Goal: Information Seeking & Learning: Learn about a topic

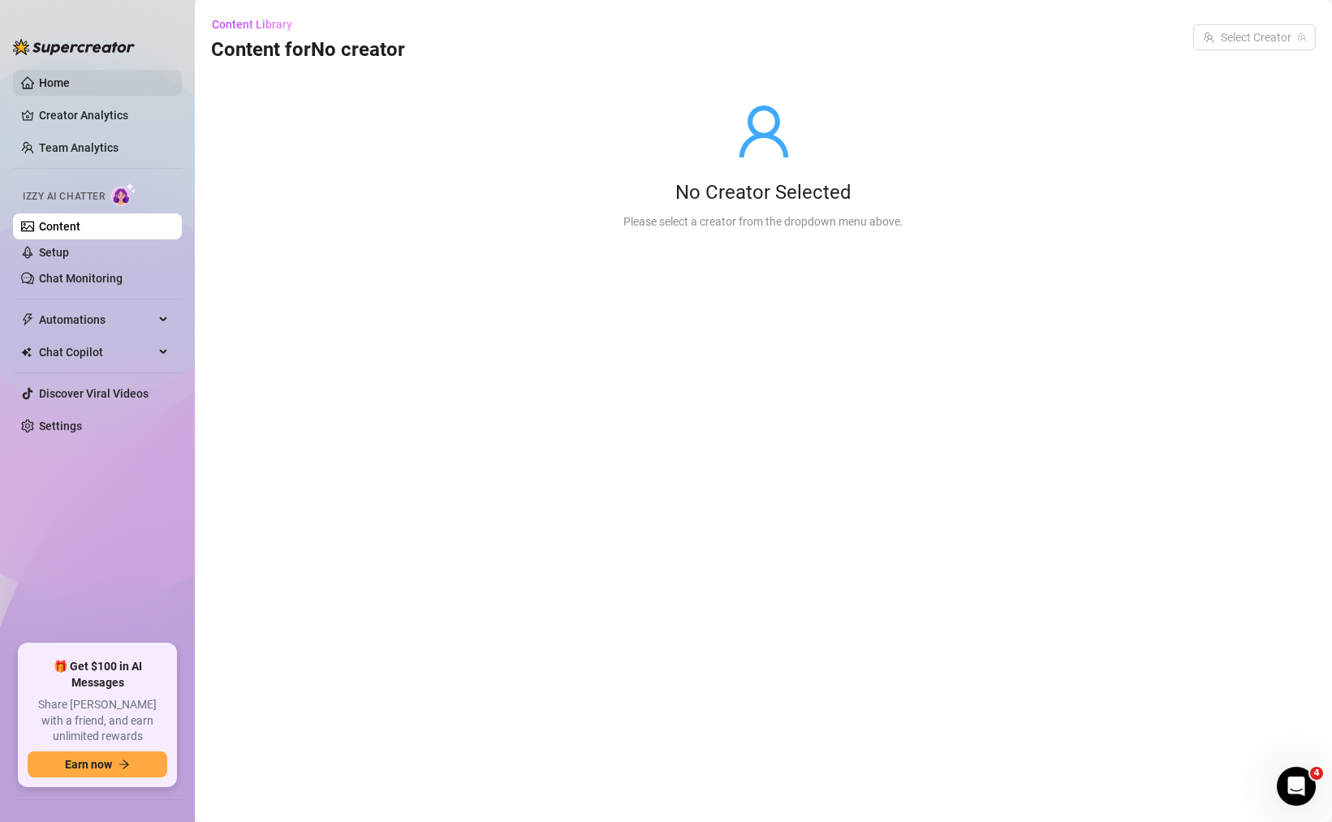
click at [53, 77] on link "Home" at bounding box center [54, 82] width 31 height 13
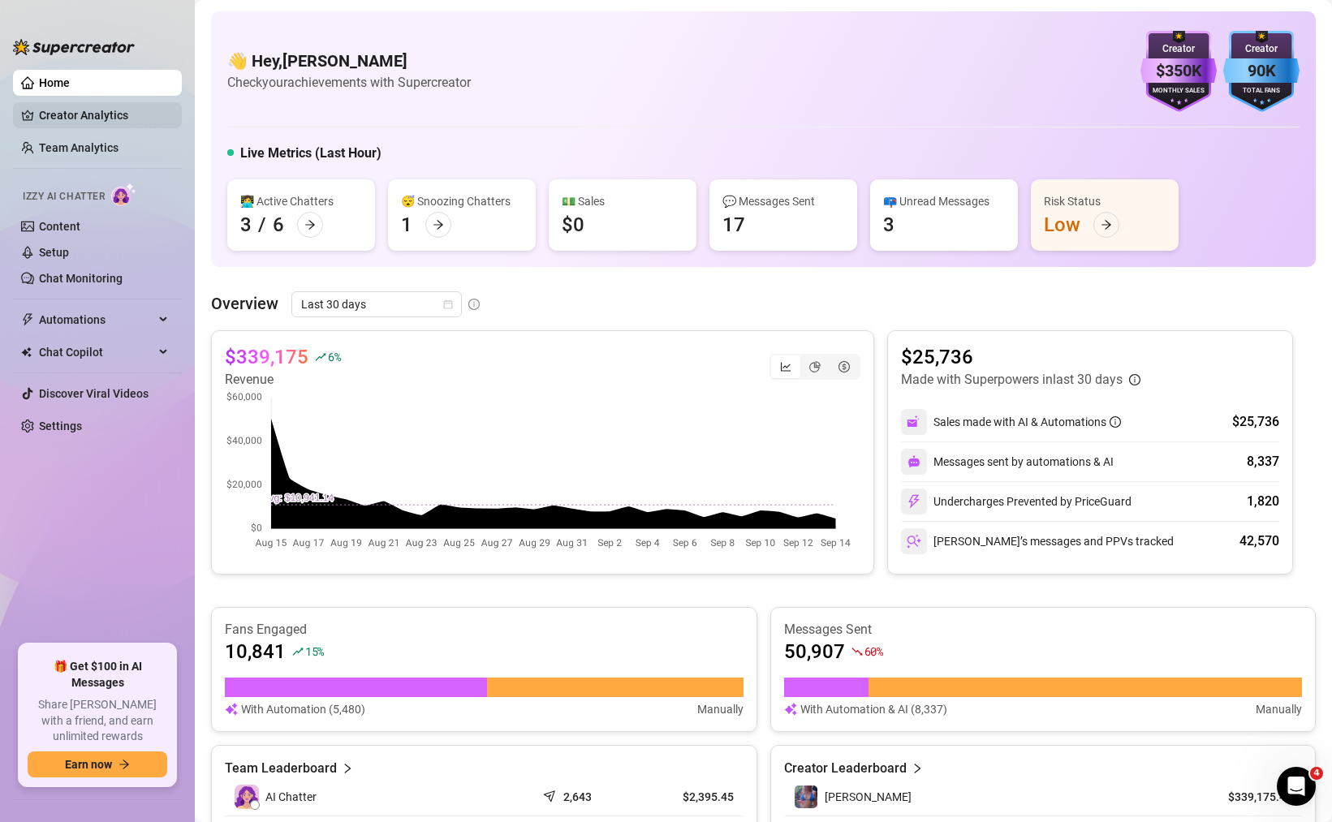
click at [103, 119] on link "Creator Analytics" at bounding box center [104, 115] width 130 height 26
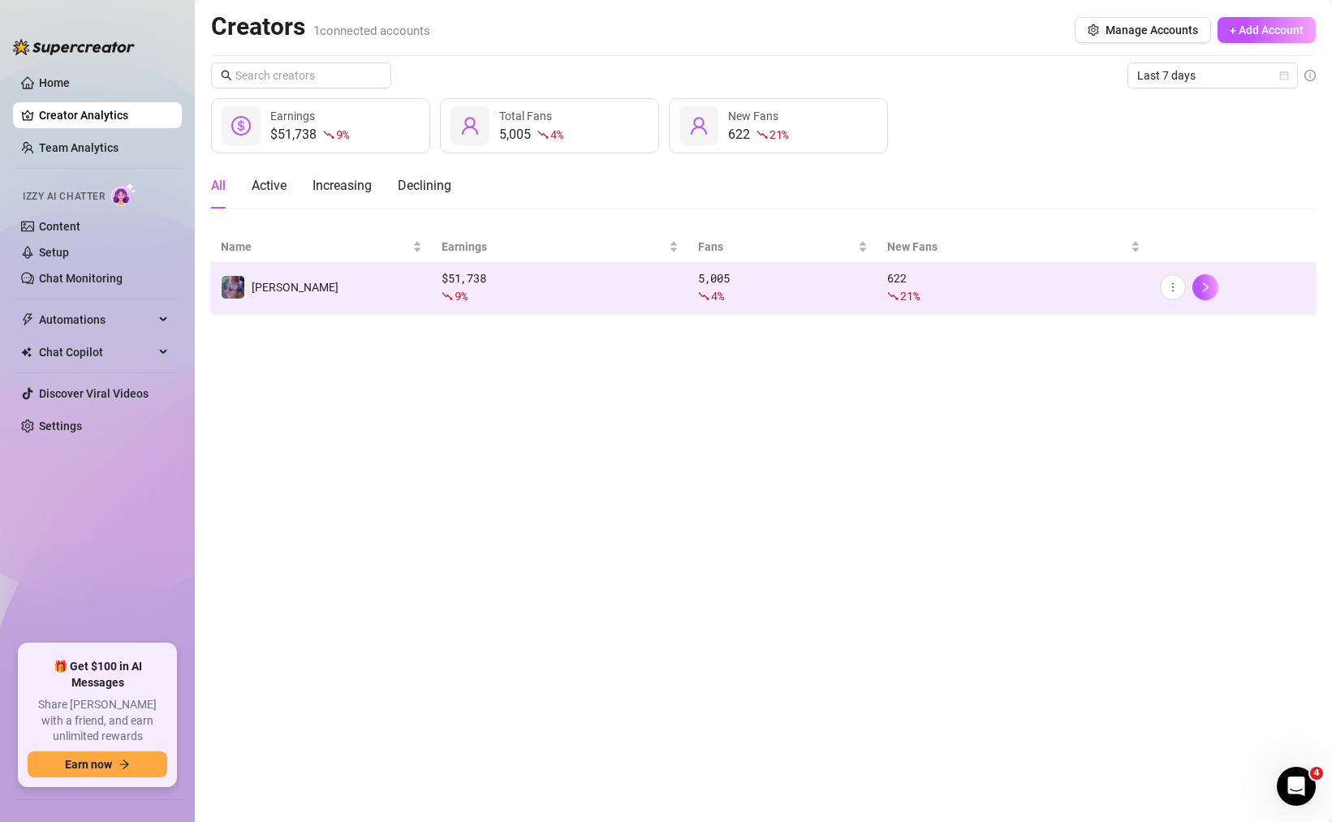
click at [577, 305] on td "$ 51,738 9 %" at bounding box center [560, 288] width 257 height 50
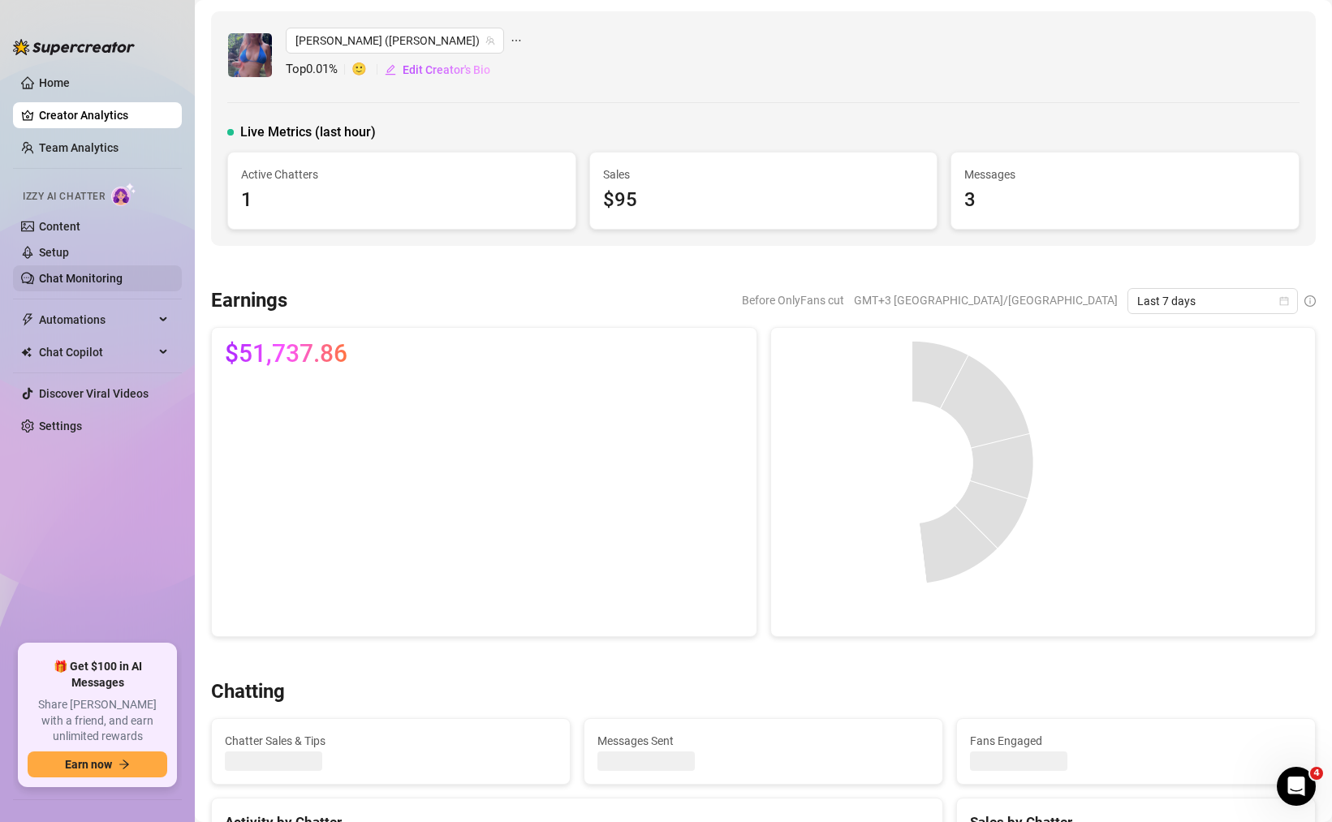
click at [110, 272] on link "Chat Monitoring" at bounding box center [81, 278] width 84 height 13
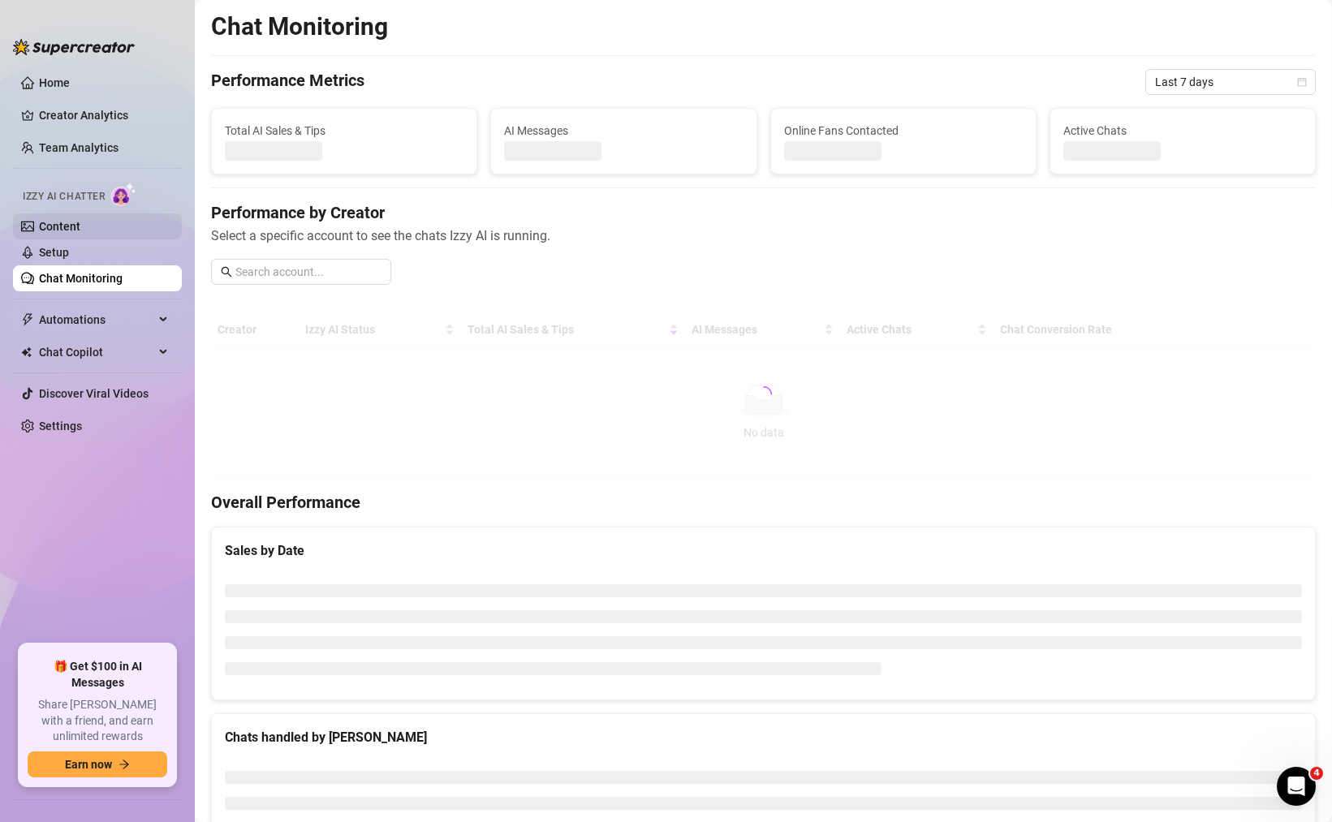
click at [80, 220] on link "Content" at bounding box center [59, 226] width 41 height 13
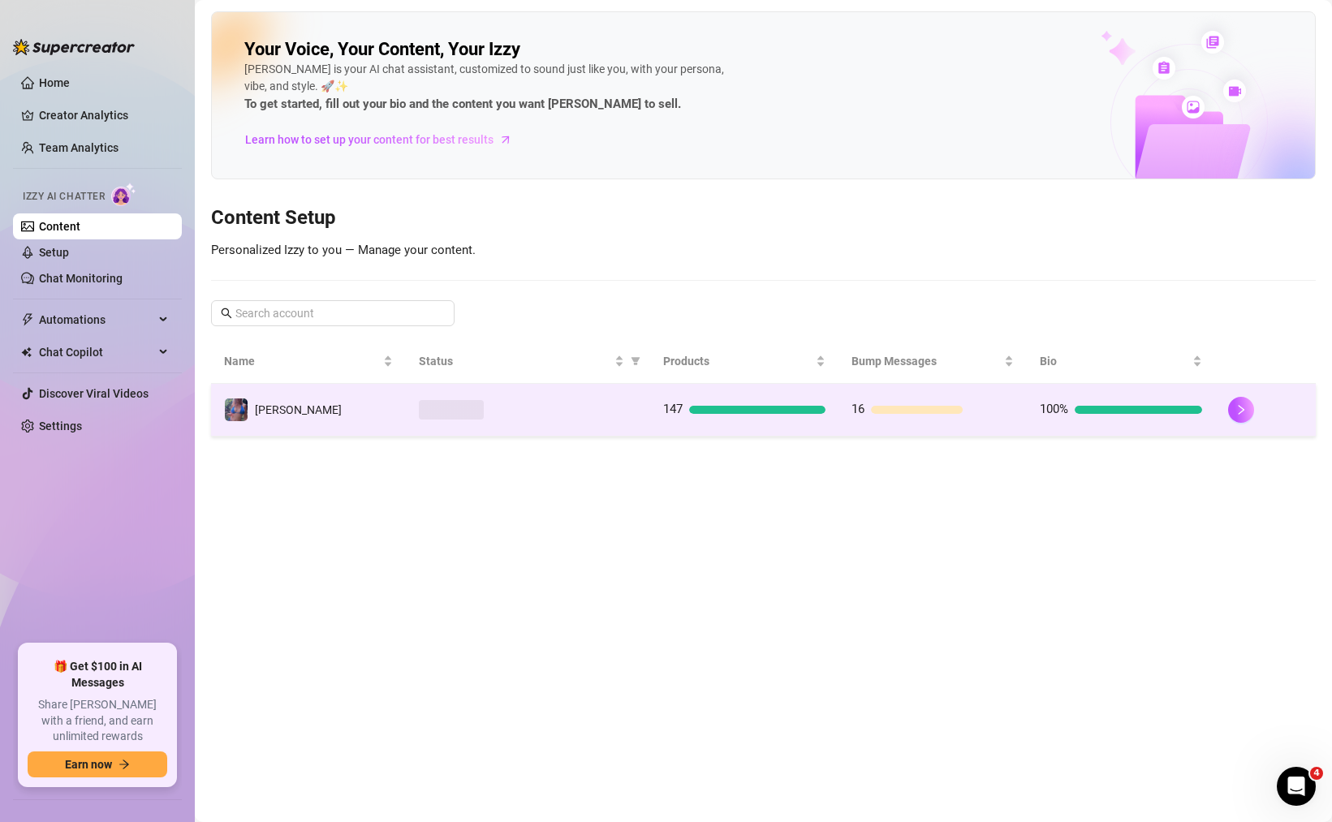
click at [927, 420] on td "16" at bounding box center [933, 410] width 188 height 53
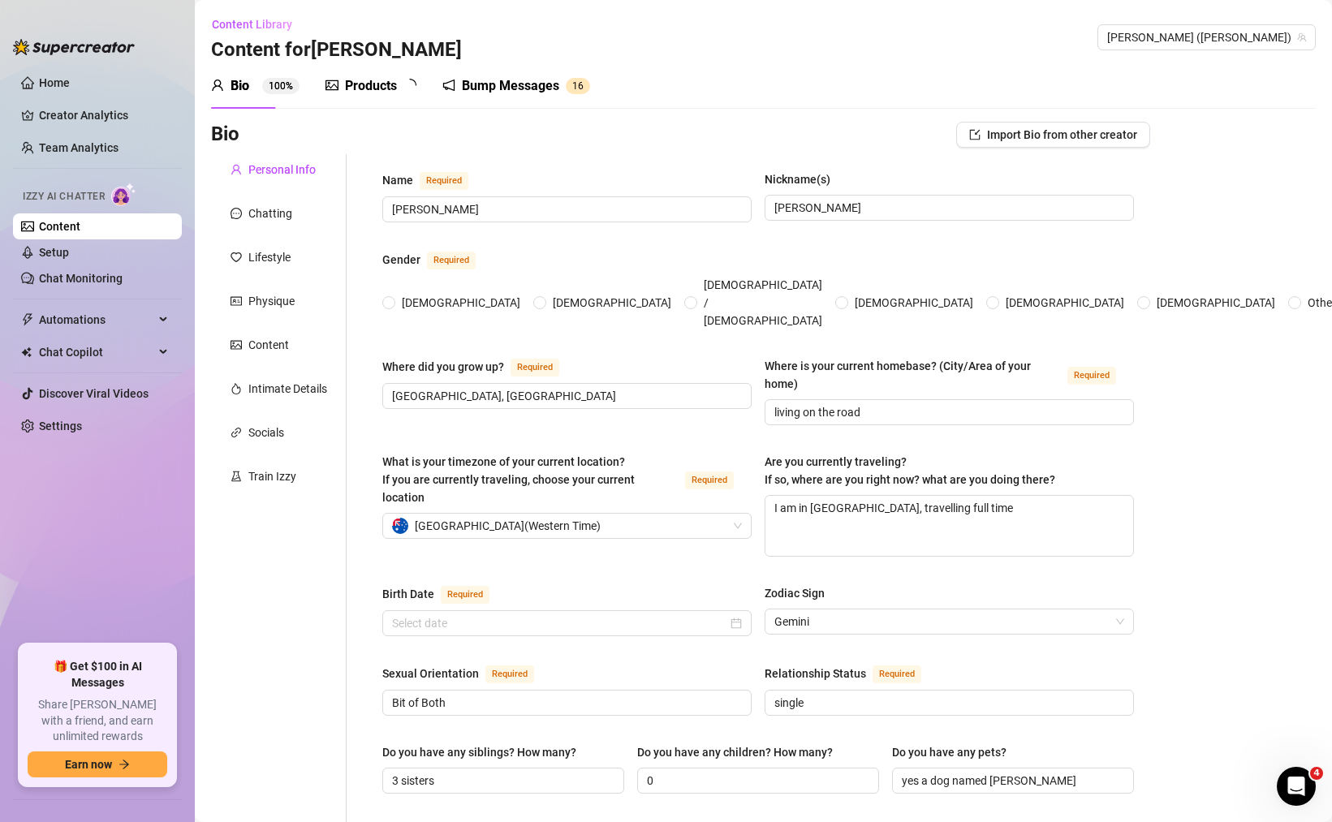
radio input "true"
click at [380, 91] on div "Products" at bounding box center [371, 85] width 52 height 19
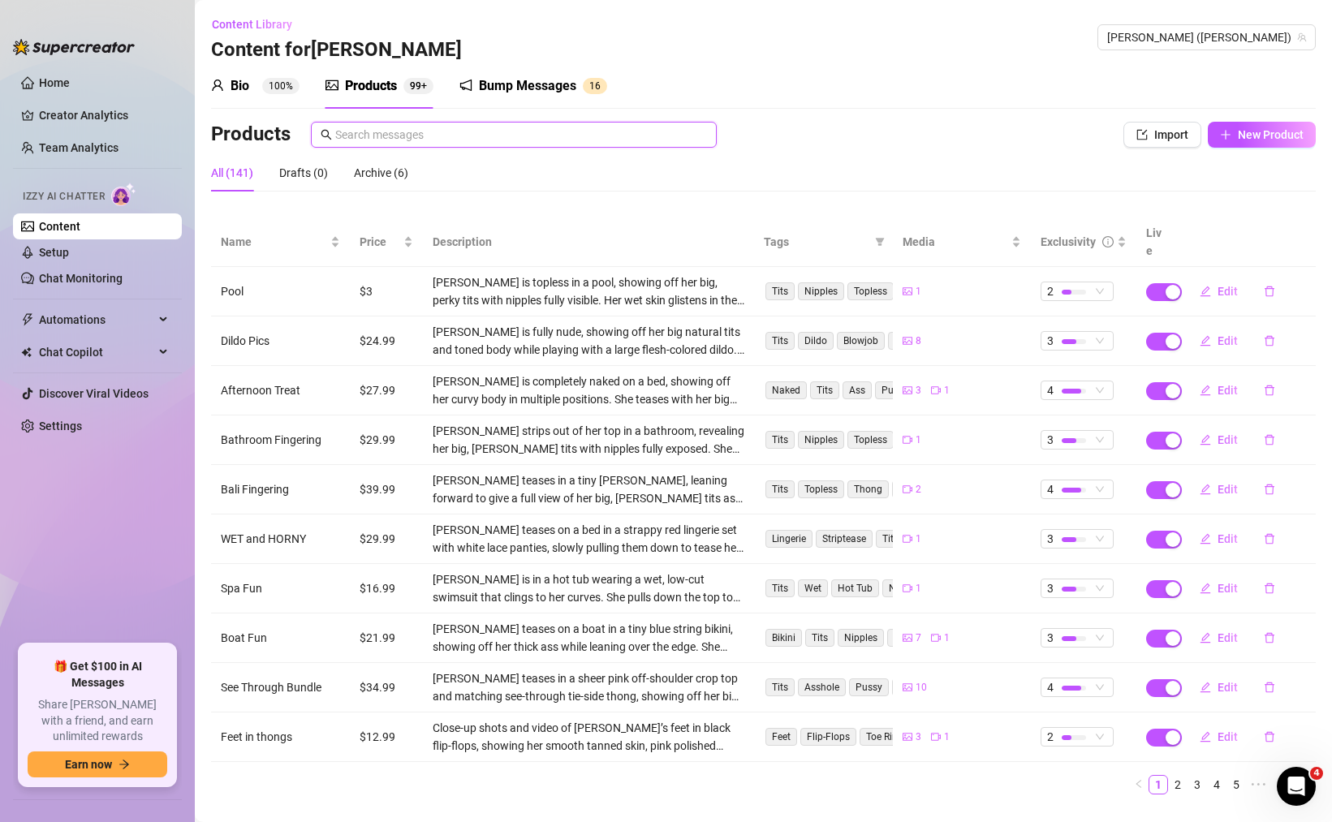
click at [599, 135] on input "text" at bounding box center [521, 135] width 372 height 18
paste input "sheer pink fishnet"
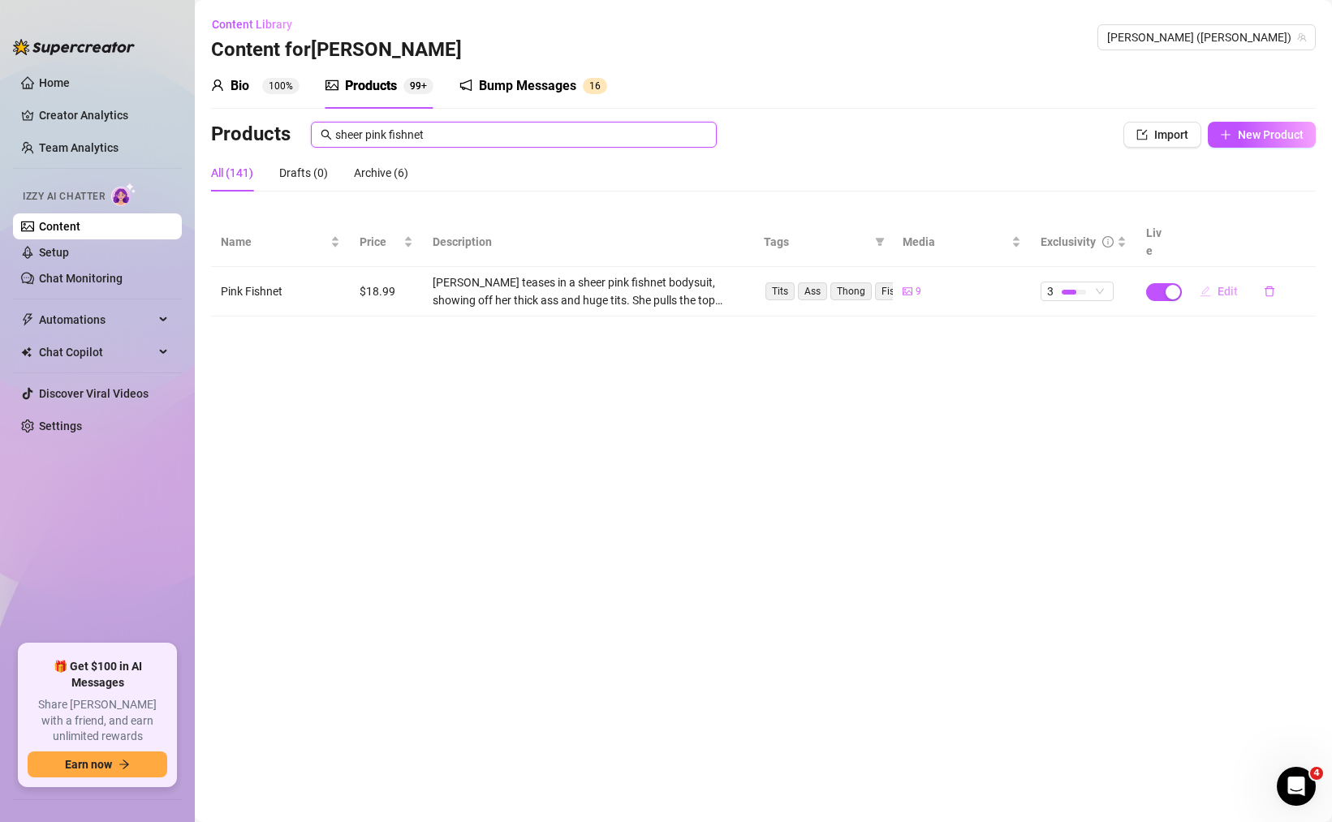
type input "sheer pink fishnet"
click at [1235, 285] on span "Edit" at bounding box center [1228, 291] width 20 height 13
type textarea "Rip these fishnets off with your teeth like this and taste the beautiful holes …"
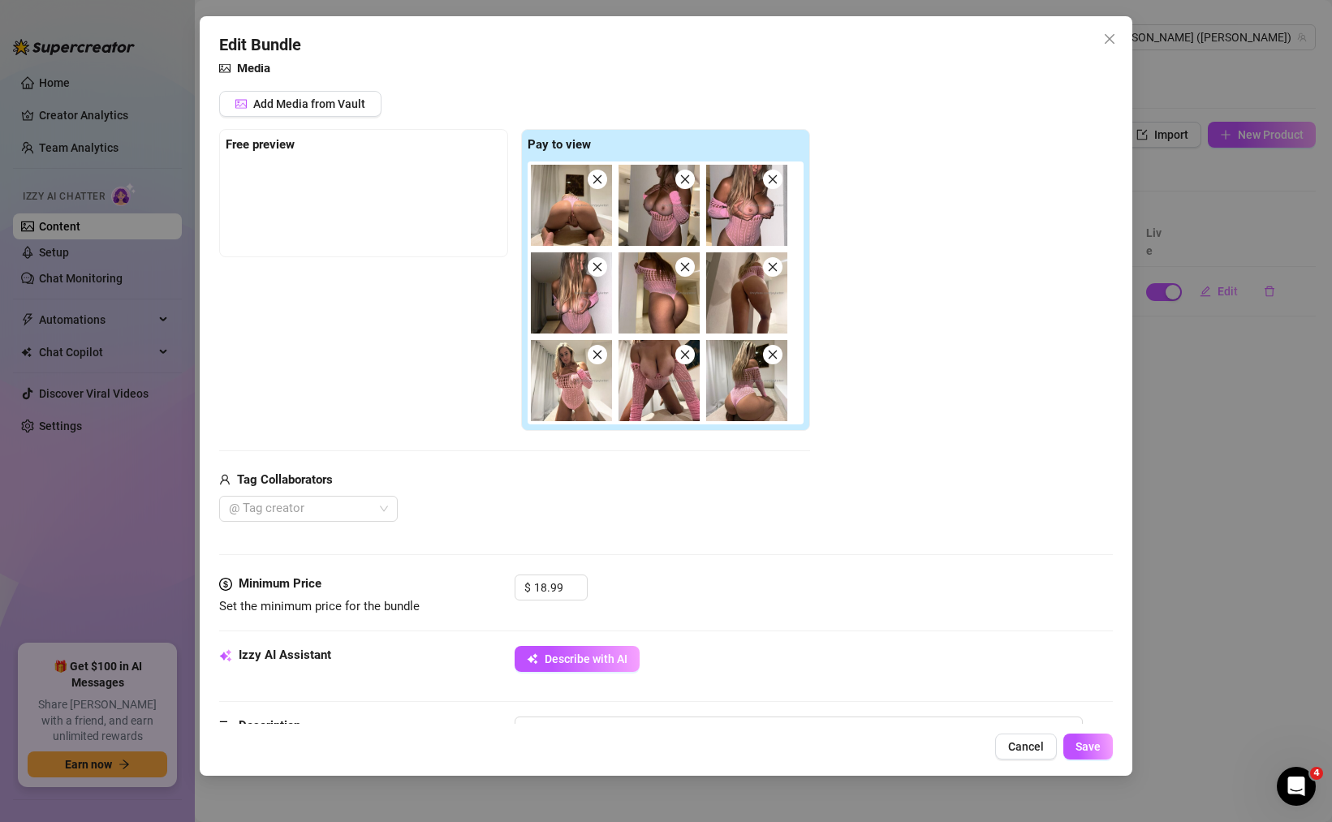
scroll to position [195, 0]
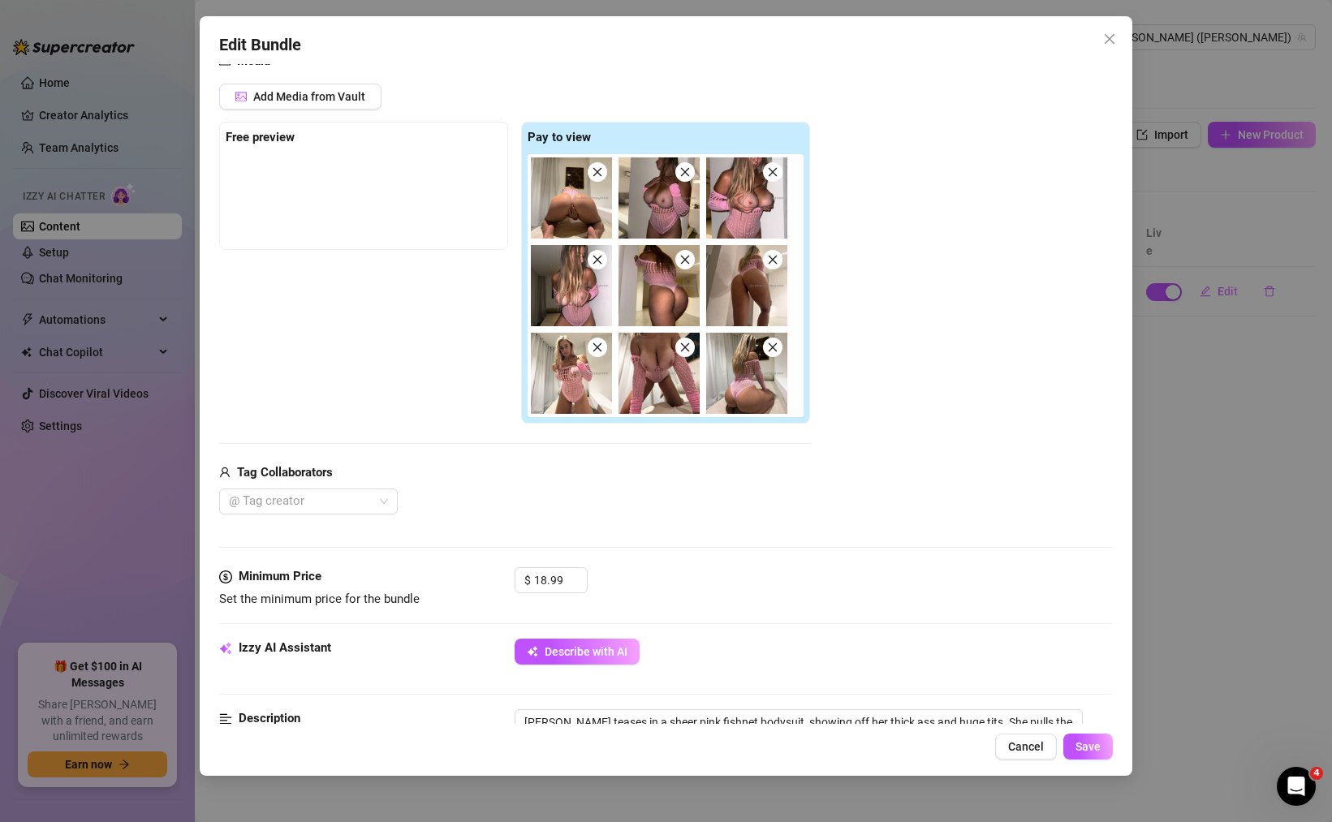
click at [112, 399] on div "Edit Bundle Account [PERSON_NAME] (@jaylietori) Name Name is for your internal …" at bounding box center [666, 411] width 1332 height 822
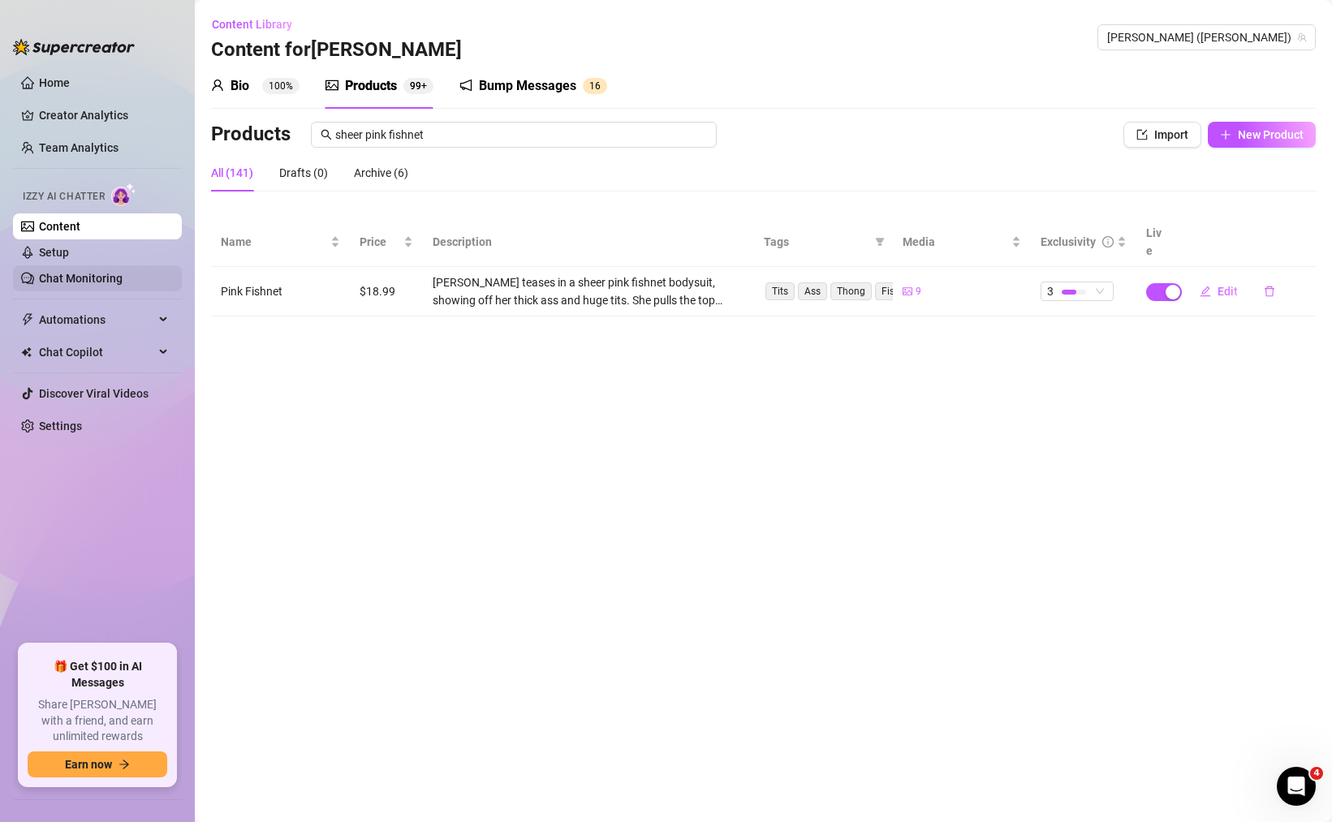
click at [87, 285] on link "Chat Monitoring" at bounding box center [81, 278] width 84 height 13
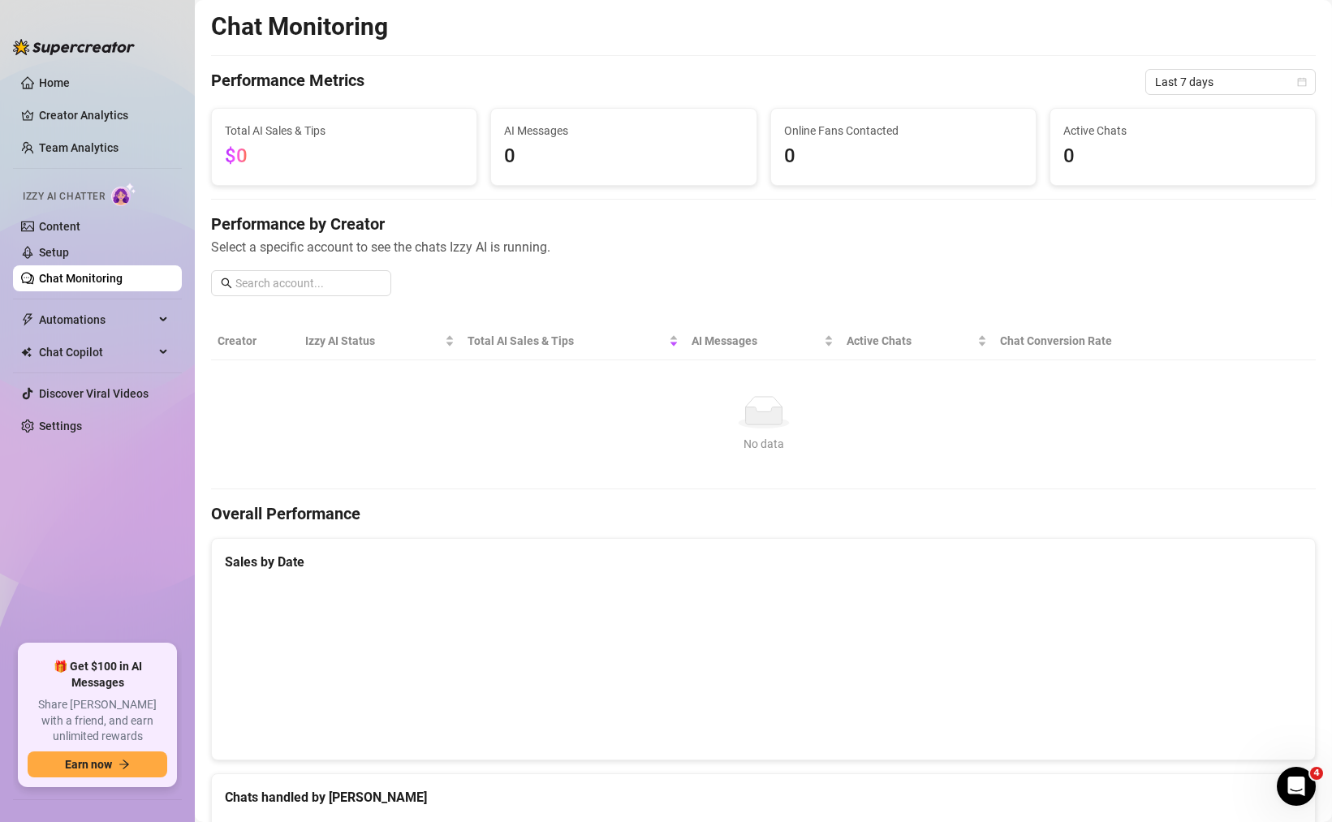
click at [1250, 31] on div "Chat Monitoring" at bounding box center [763, 26] width 1105 height 31
click at [69, 259] on link "Setup" at bounding box center [54, 252] width 30 height 13
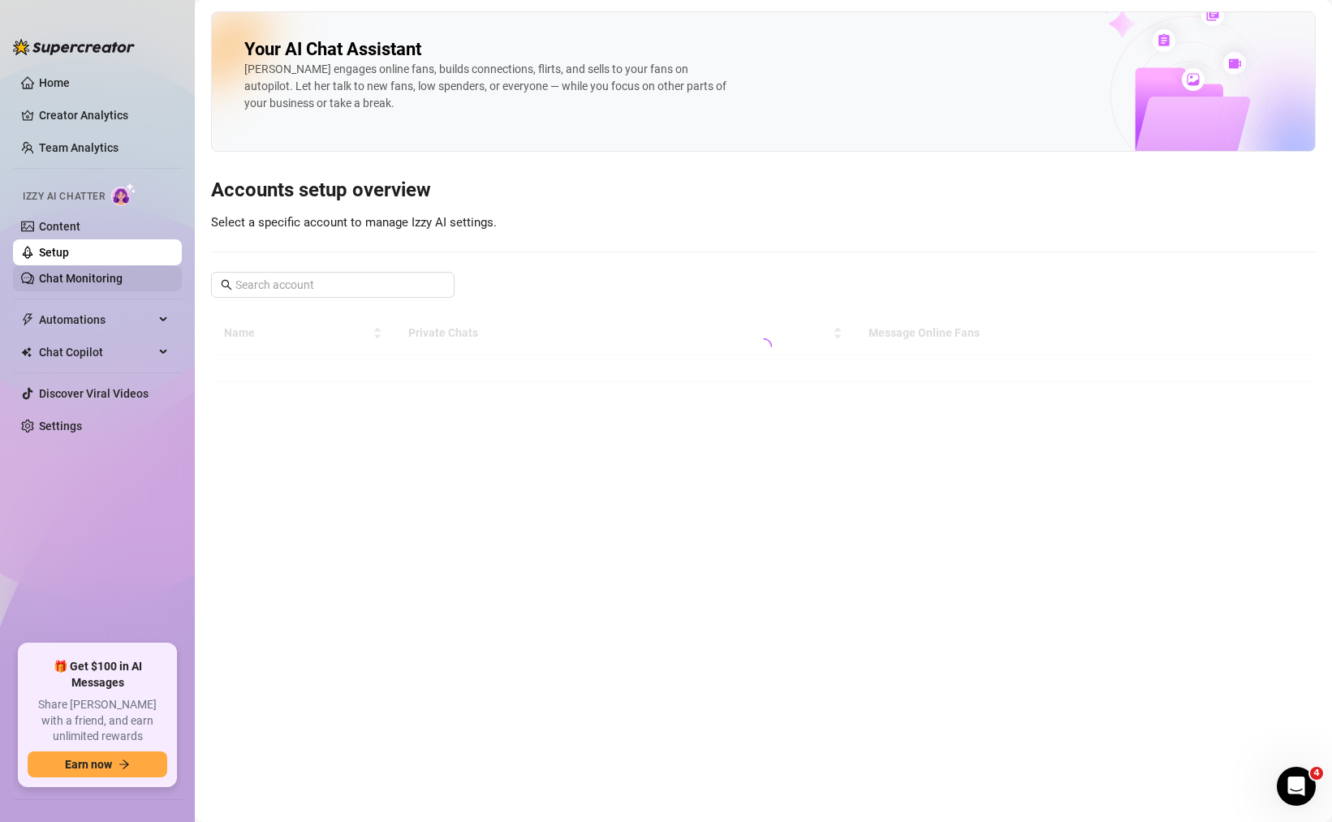
click at [98, 273] on link "Chat Monitoring" at bounding box center [81, 278] width 84 height 13
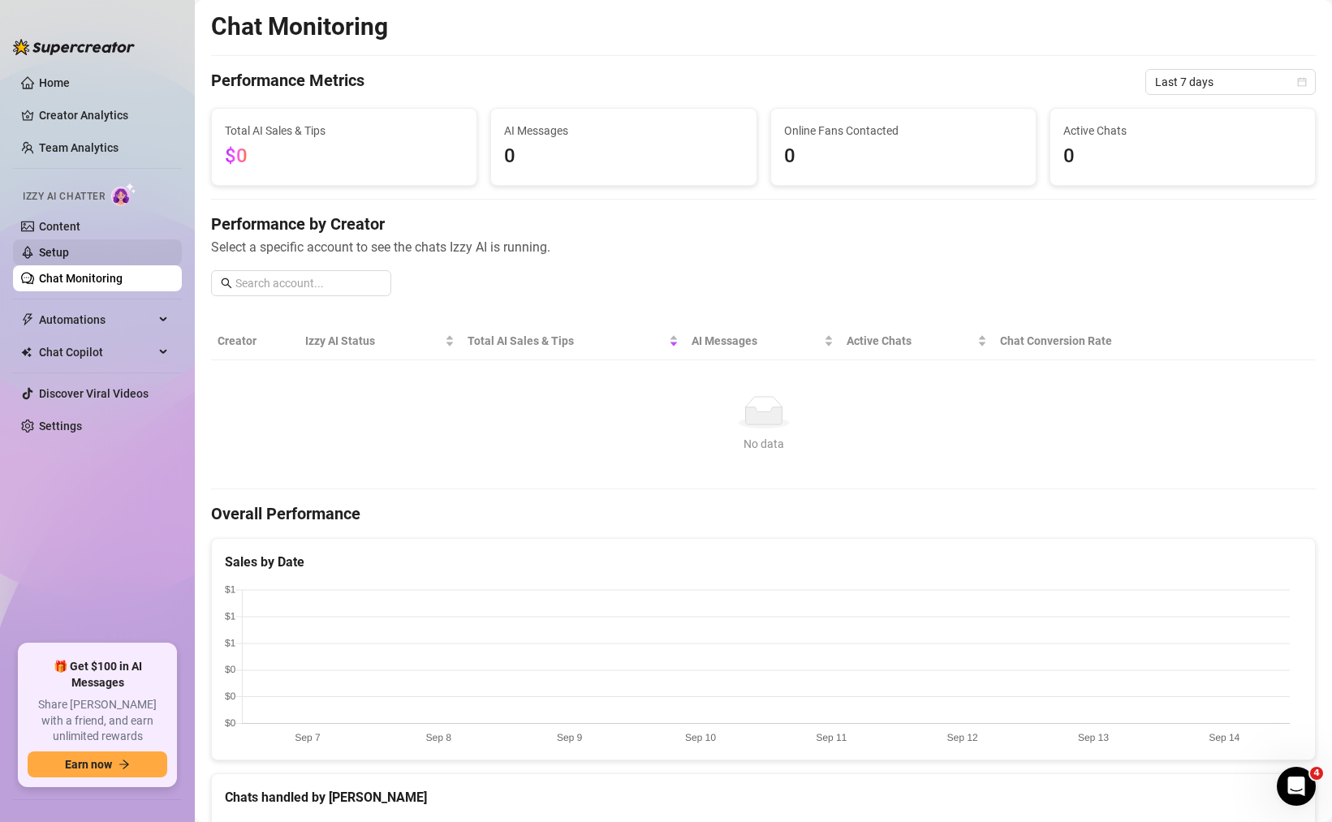
click at [69, 246] on link "Setup" at bounding box center [54, 252] width 30 height 13
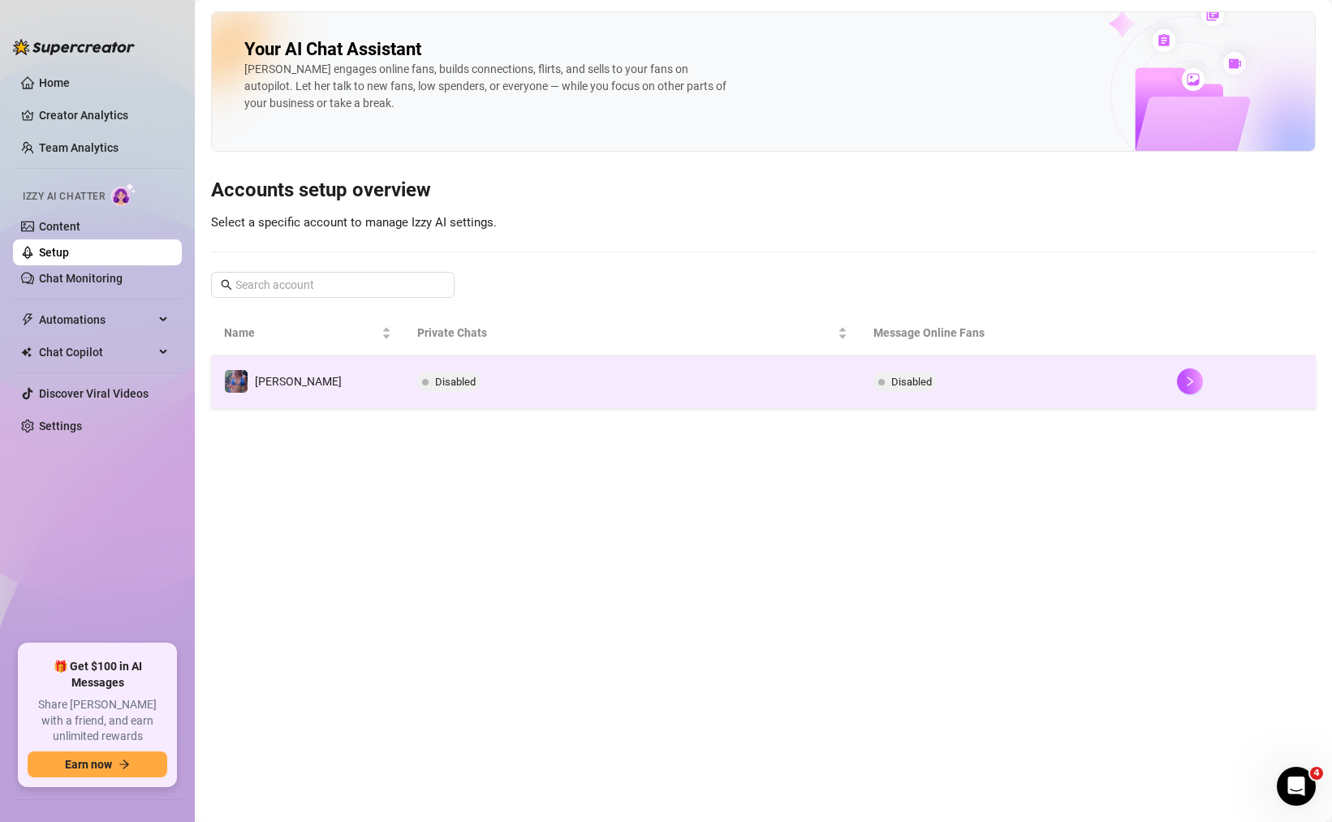
click at [528, 388] on td "Disabled" at bounding box center [631, 382] width 455 height 53
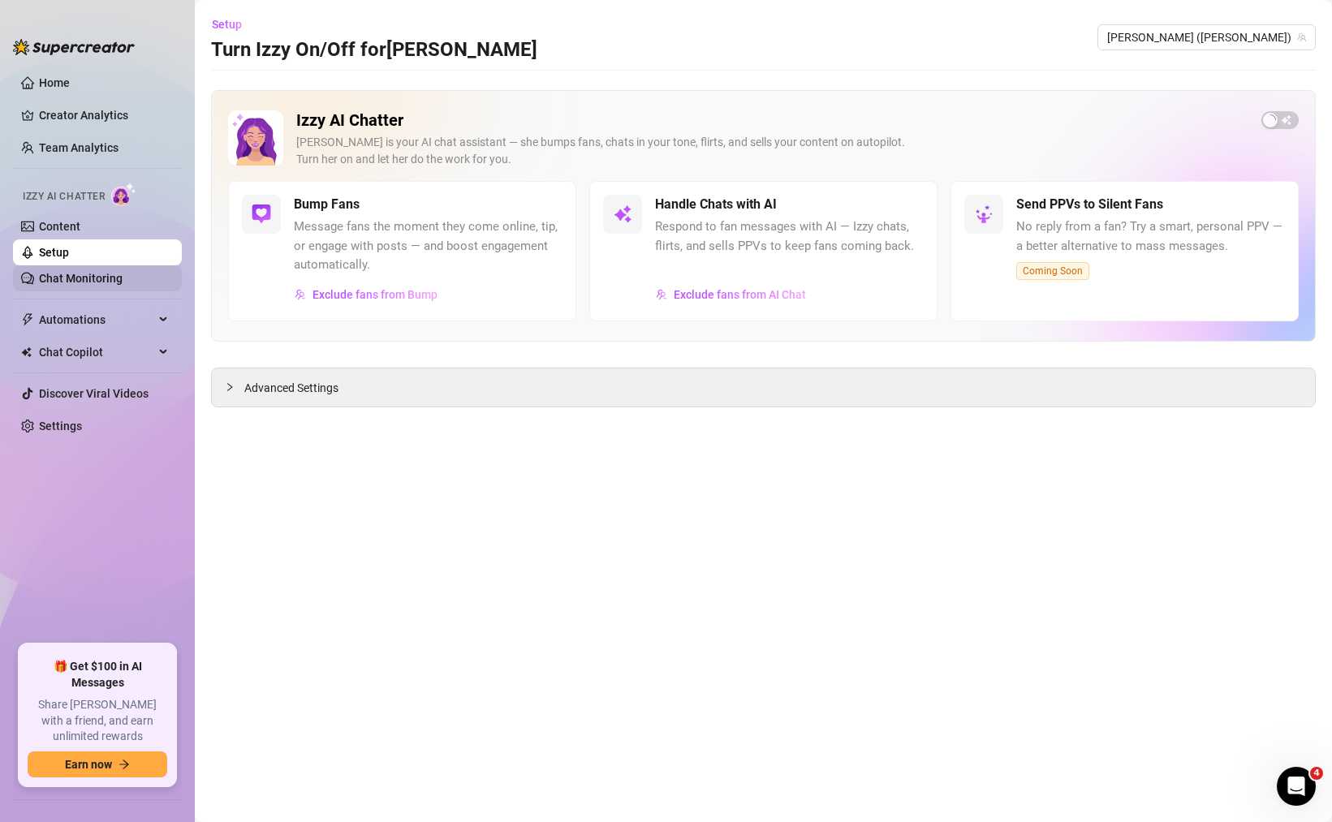
click at [122, 272] on link "Chat Monitoring" at bounding box center [81, 278] width 84 height 13
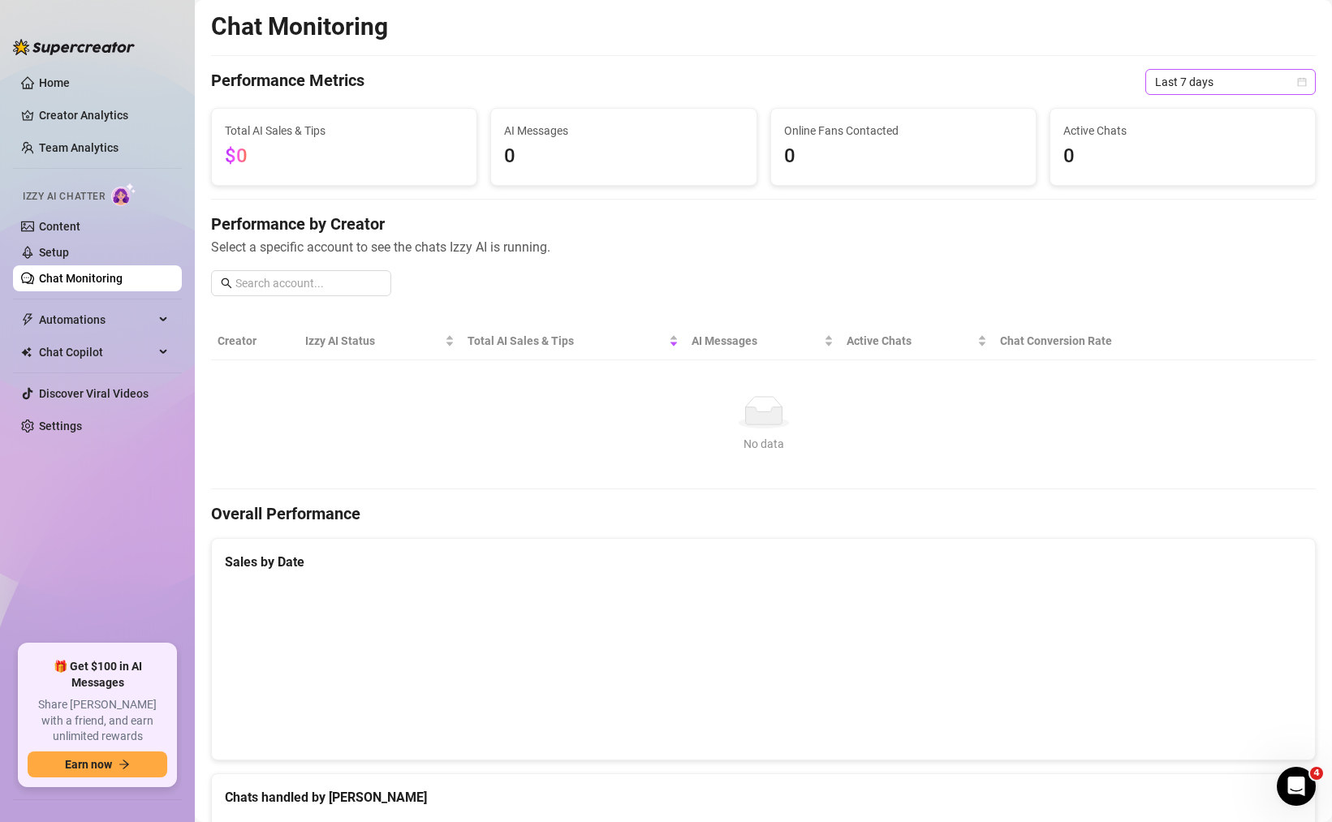
click at [1183, 88] on span "Last 7 days" at bounding box center [1230, 82] width 151 height 24
click at [1204, 194] on div "Last 90 days" at bounding box center [1218, 192] width 144 height 18
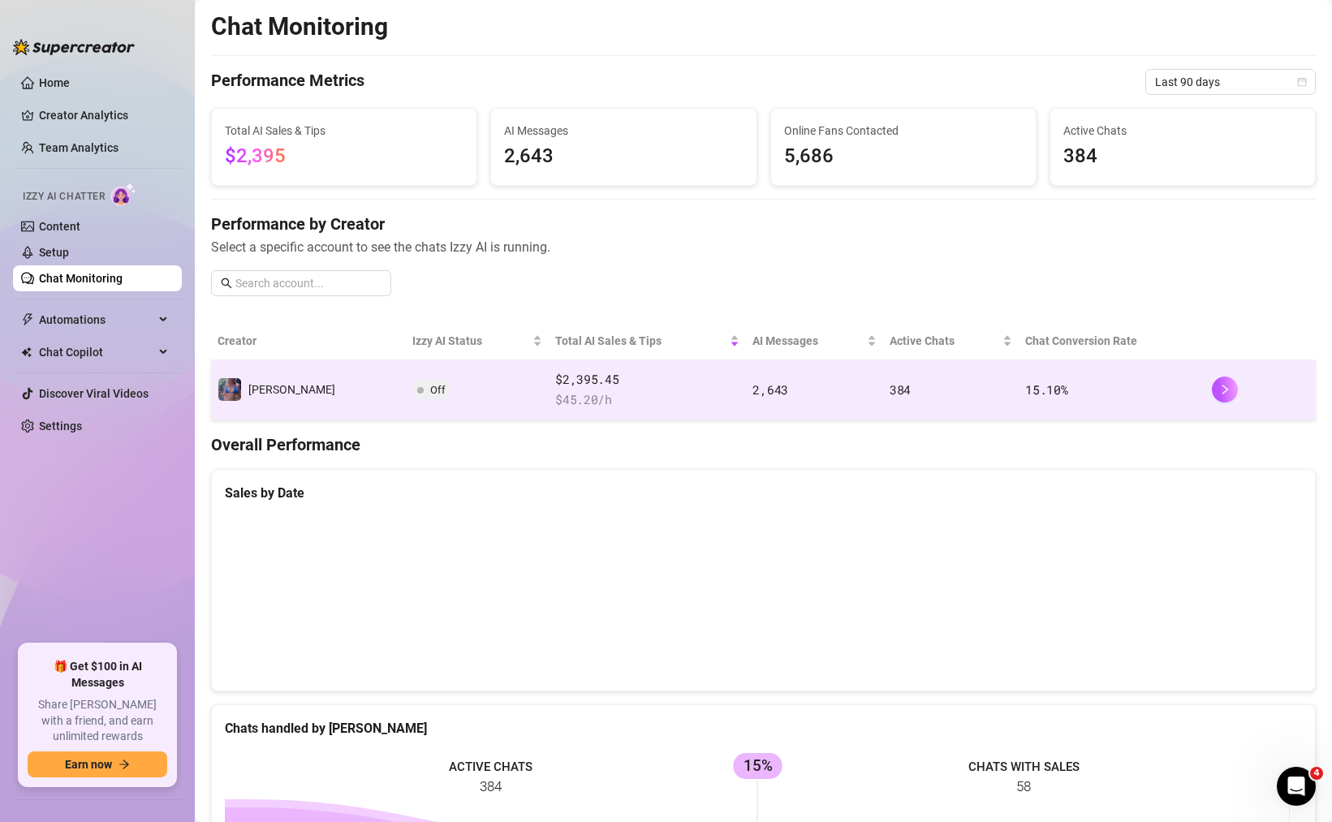
click at [780, 413] on td "2,643" at bounding box center [814, 390] width 137 height 60
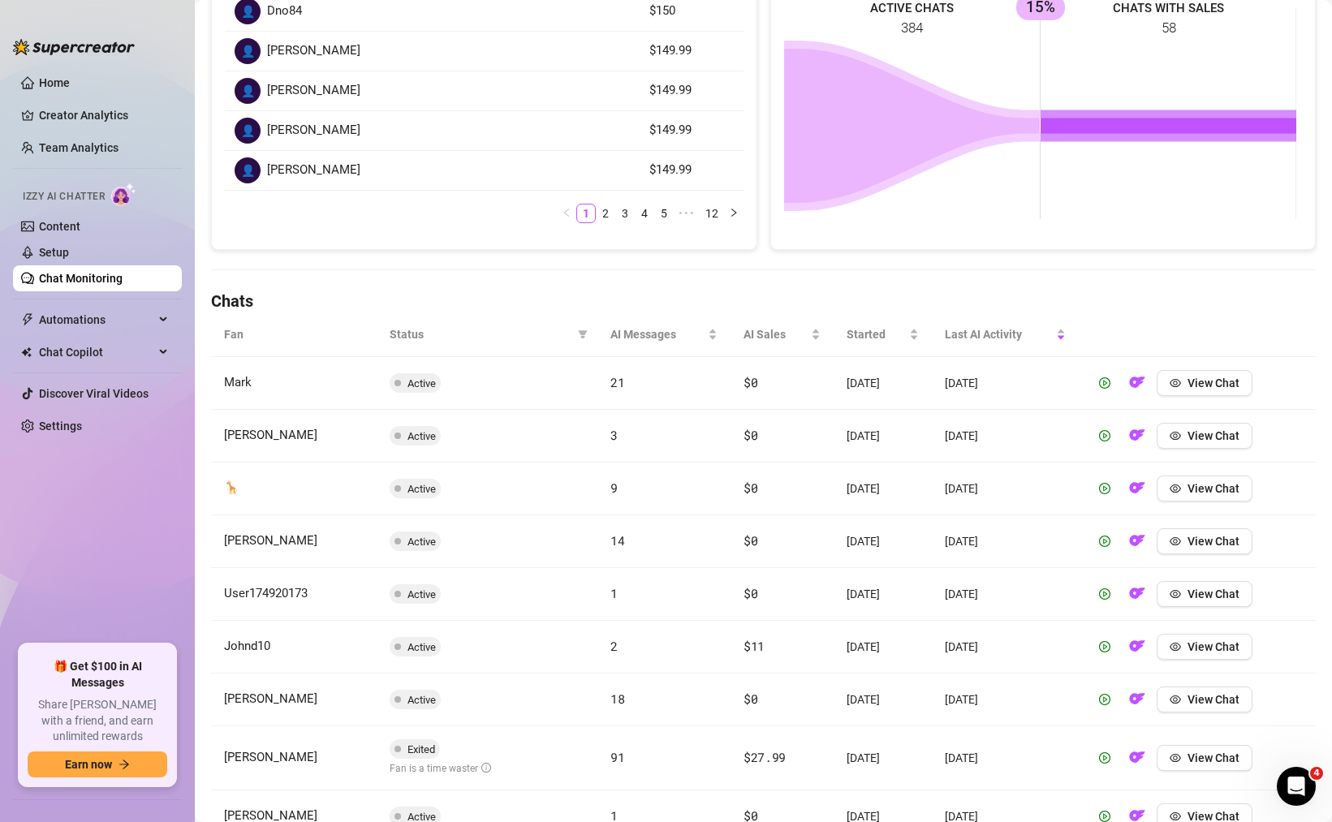
scroll to position [272, 0]
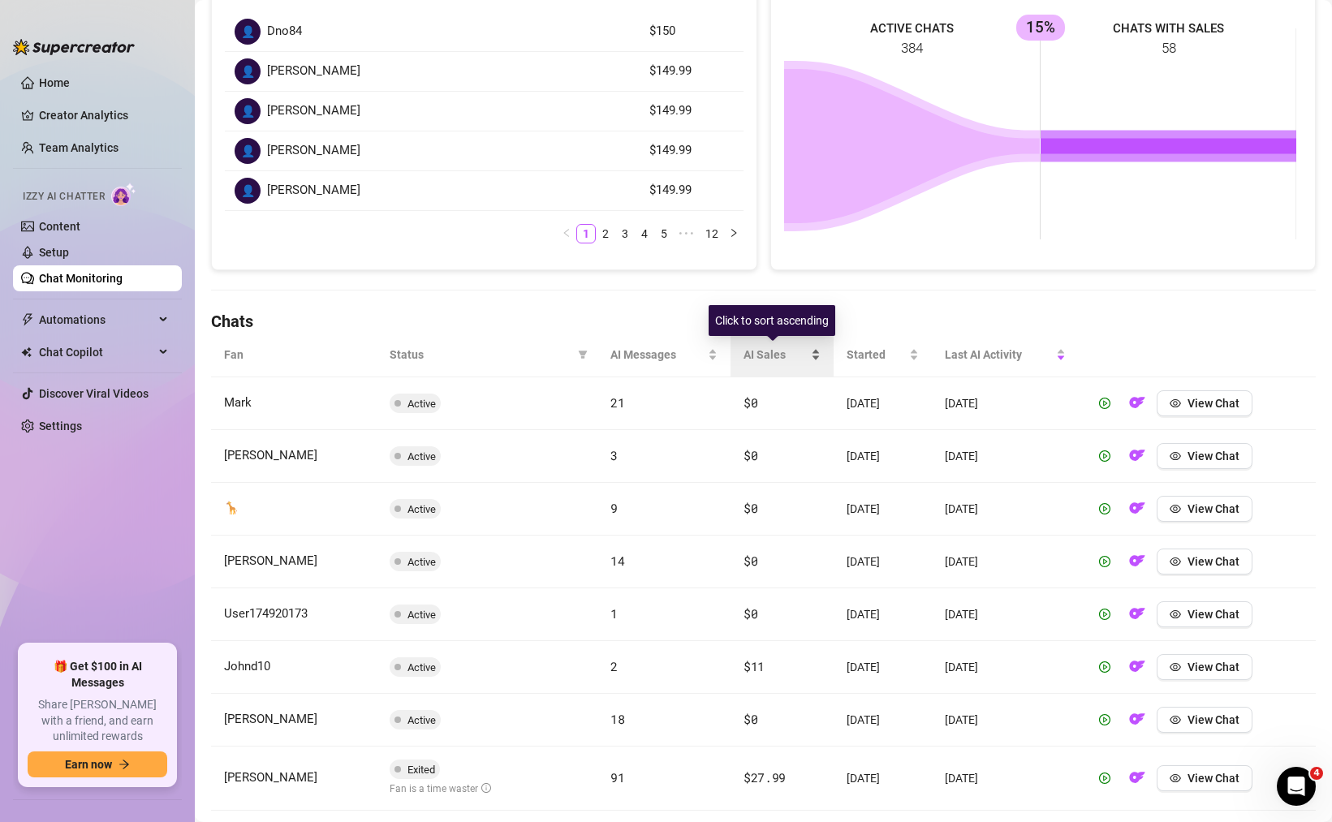
click at [780, 360] on span "AI Sales" at bounding box center [776, 355] width 64 height 18
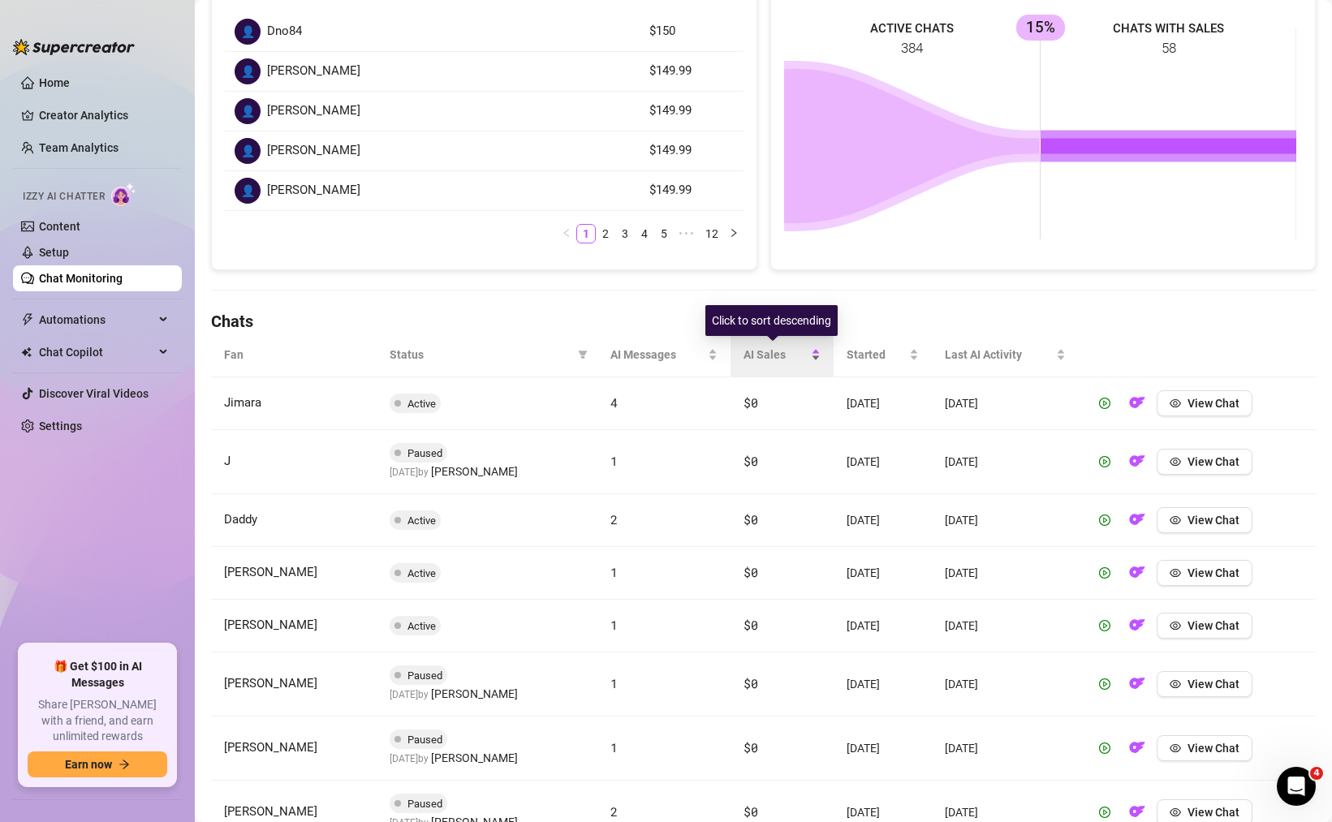
click at [780, 360] on span "AI Sales" at bounding box center [776, 355] width 64 height 18
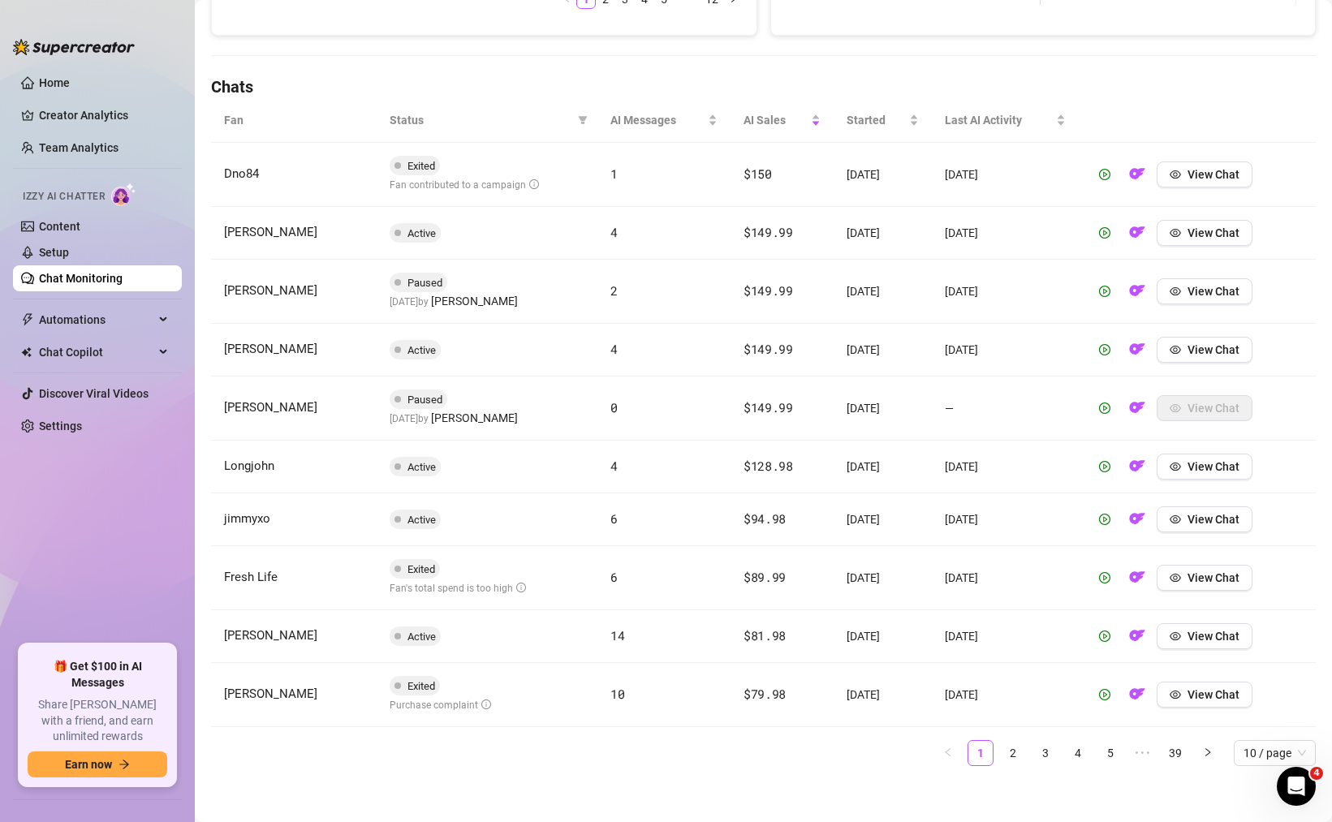
scroll to position [512, 0]
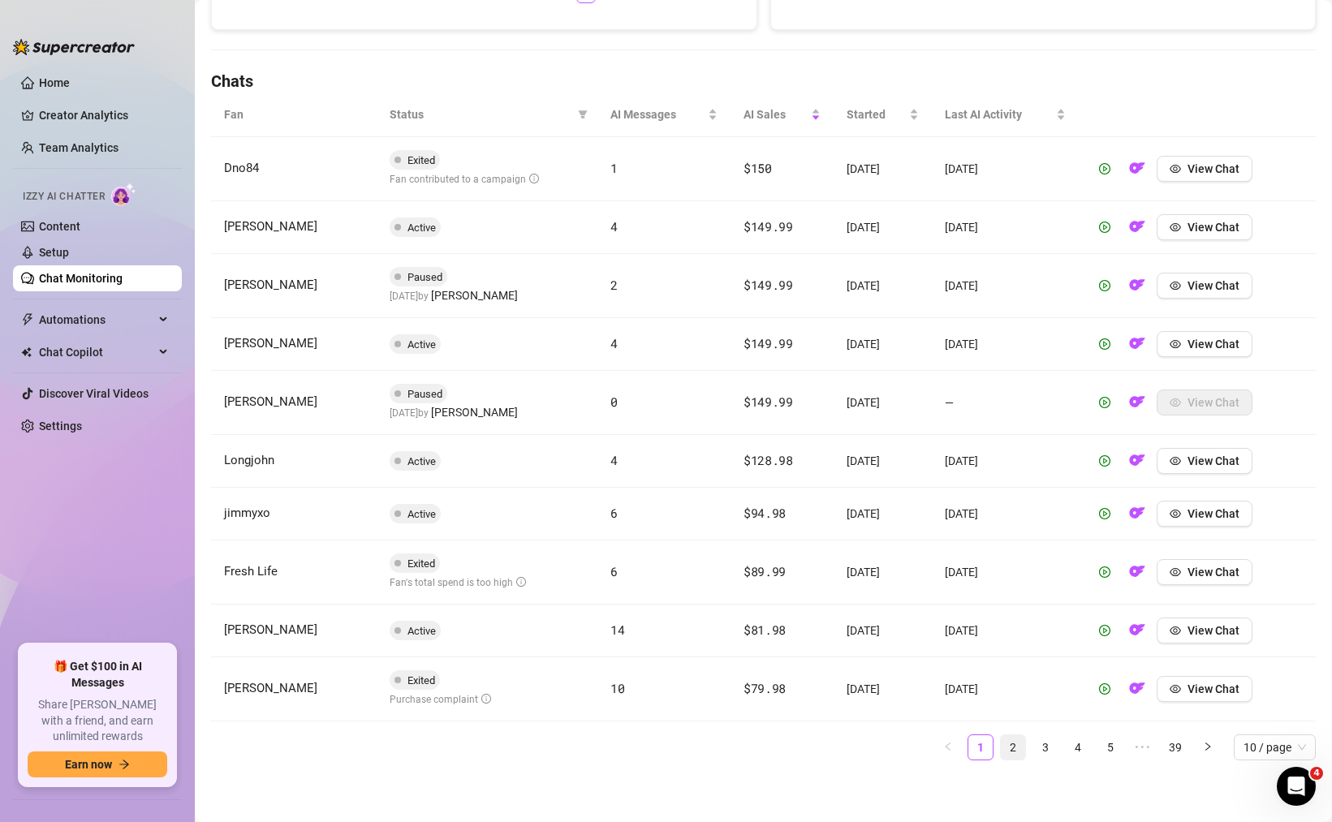
click at [1003, 745] on link "2" at bounding box center [1013, 747] width 24 height 24
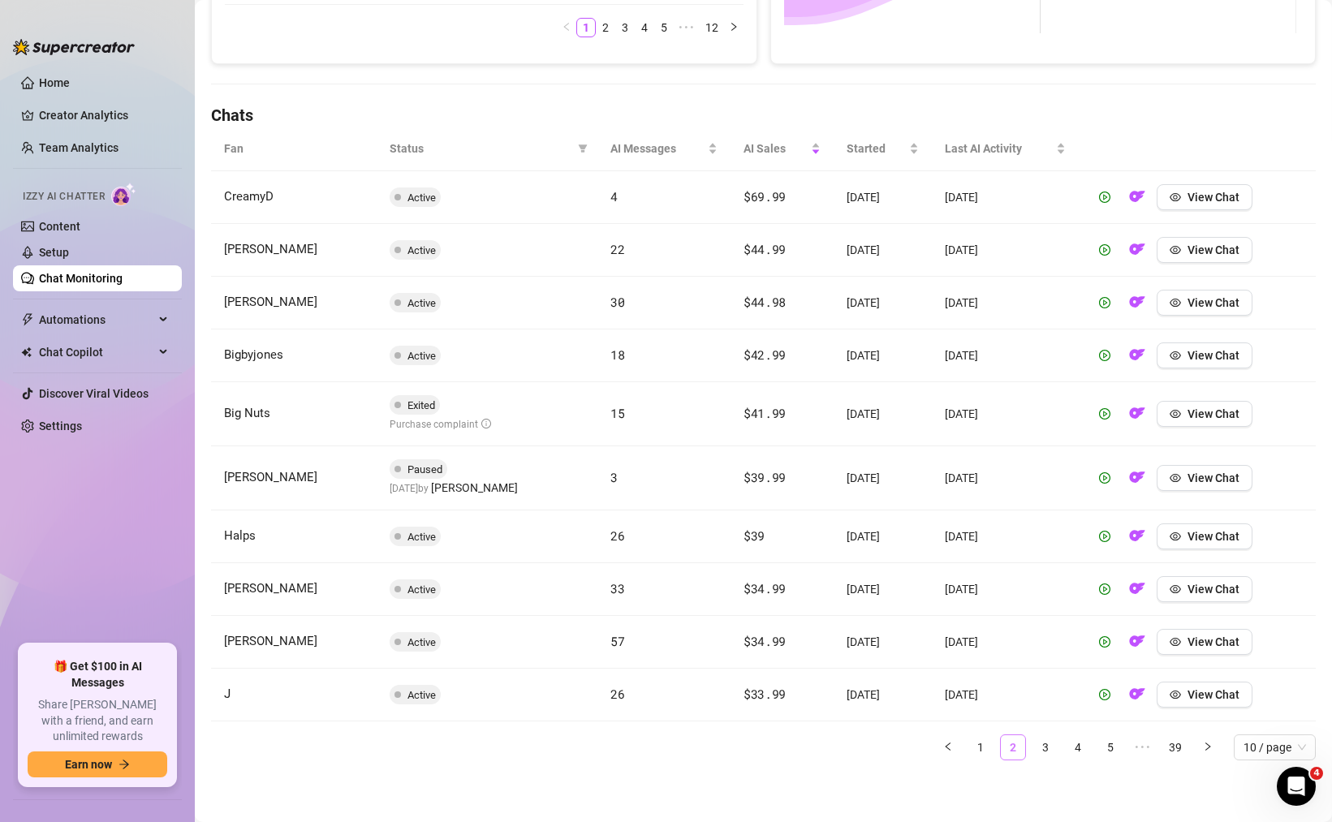
scroll to position [478, 0]
click at [1033, 750] on link "3" at bounding box center [1045, 747] width 24 height 24
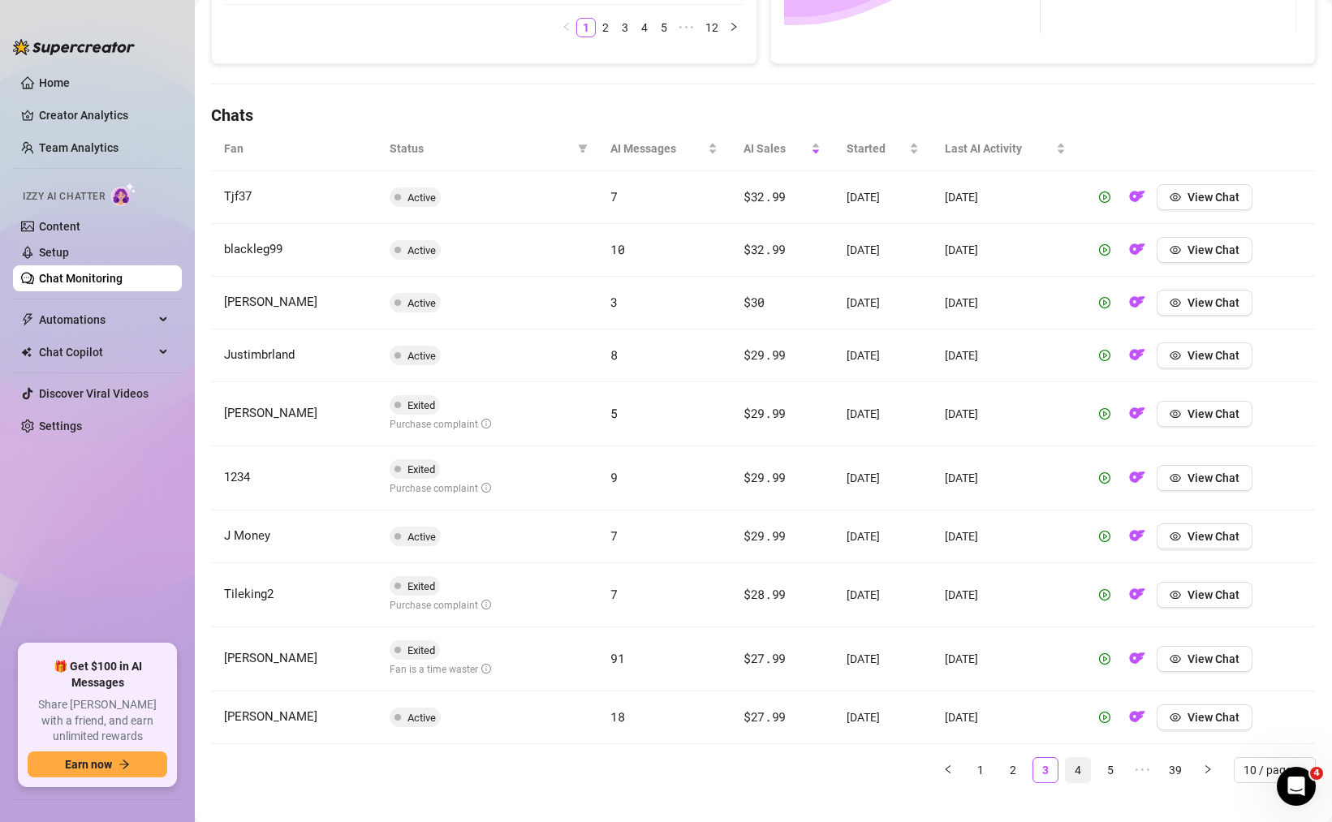
click at [1066, 774] on link "4" at bounding box center [1078, 770] width 24 height 24
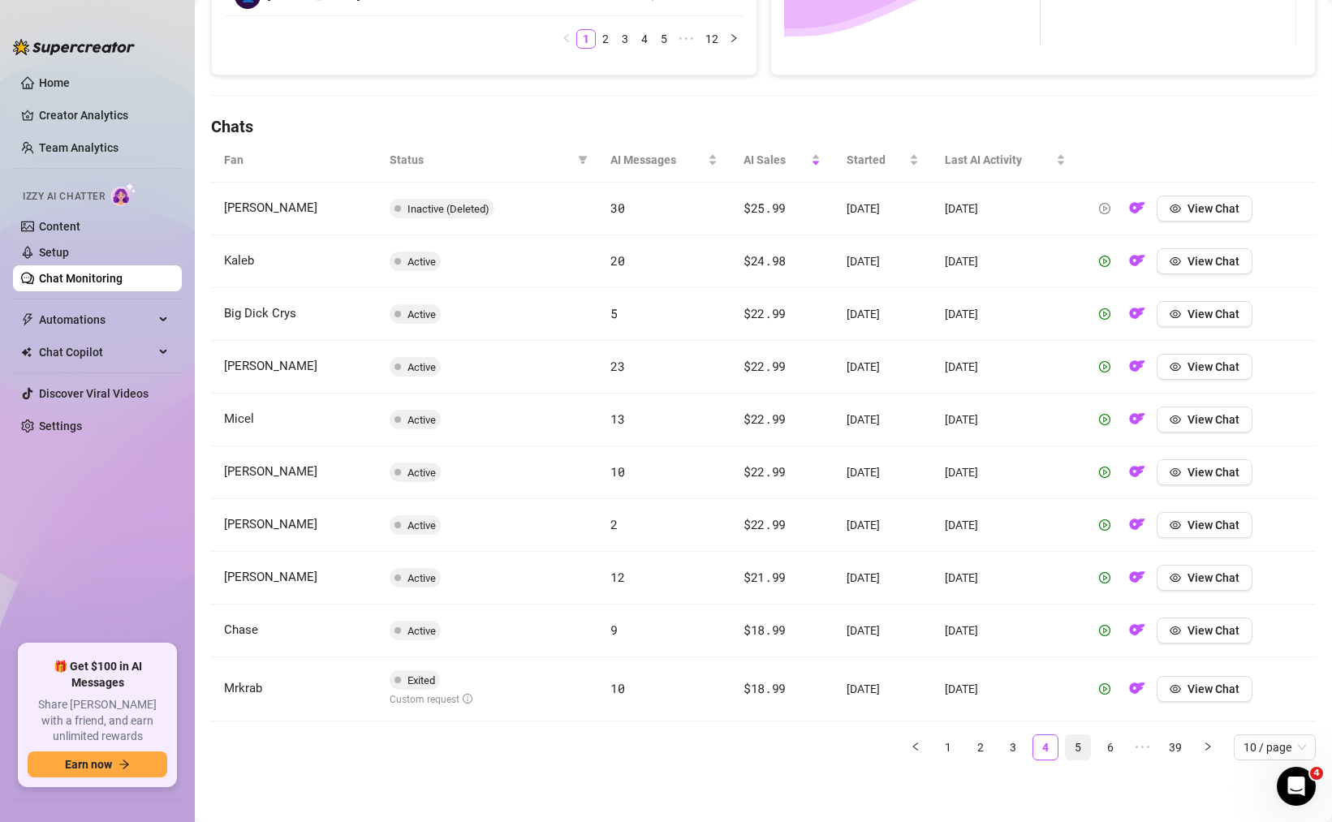
click at [1067, 752] on link "5" at bounding box center [1078, 747] width 24 height 24
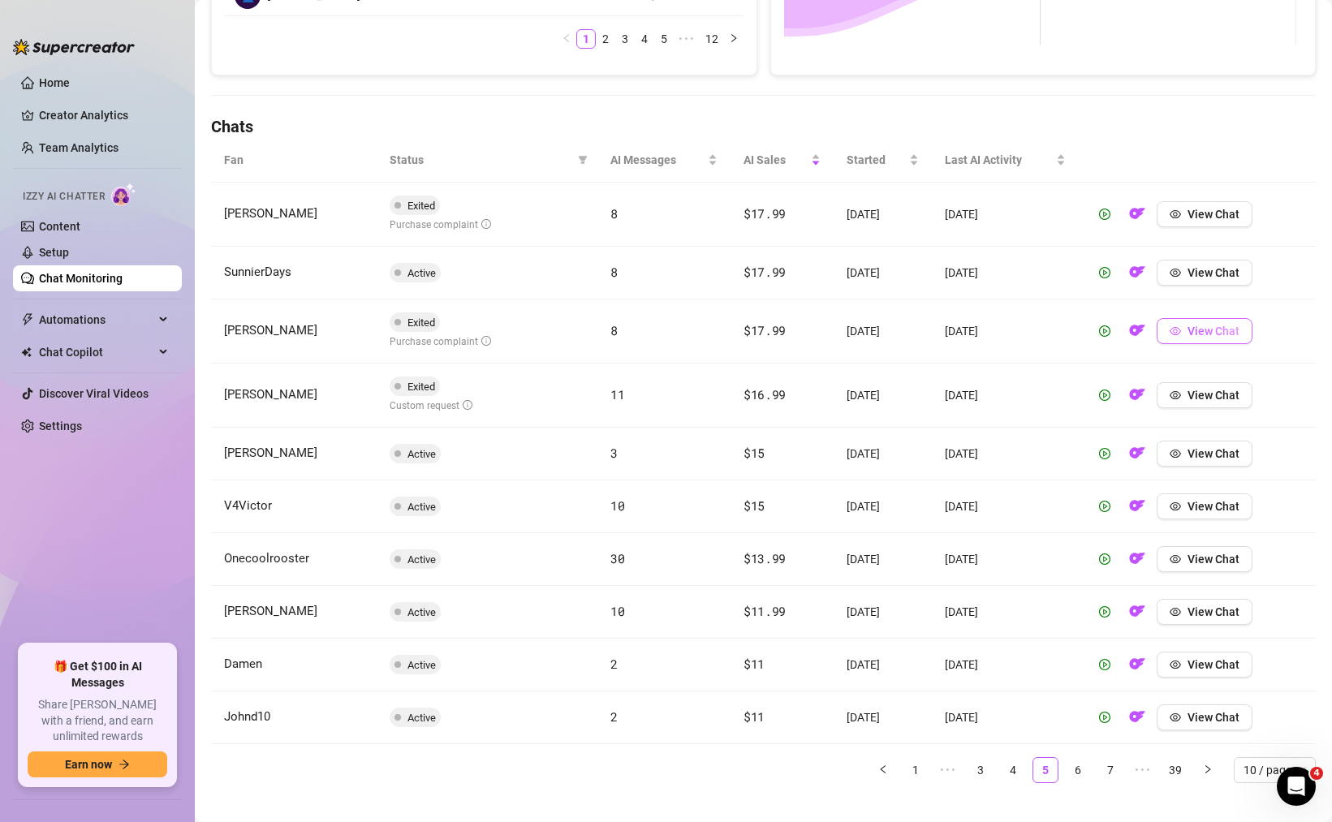
click at [1171, 328] on icon "eye" at bounding box center [1175, 330] width 11 height 11
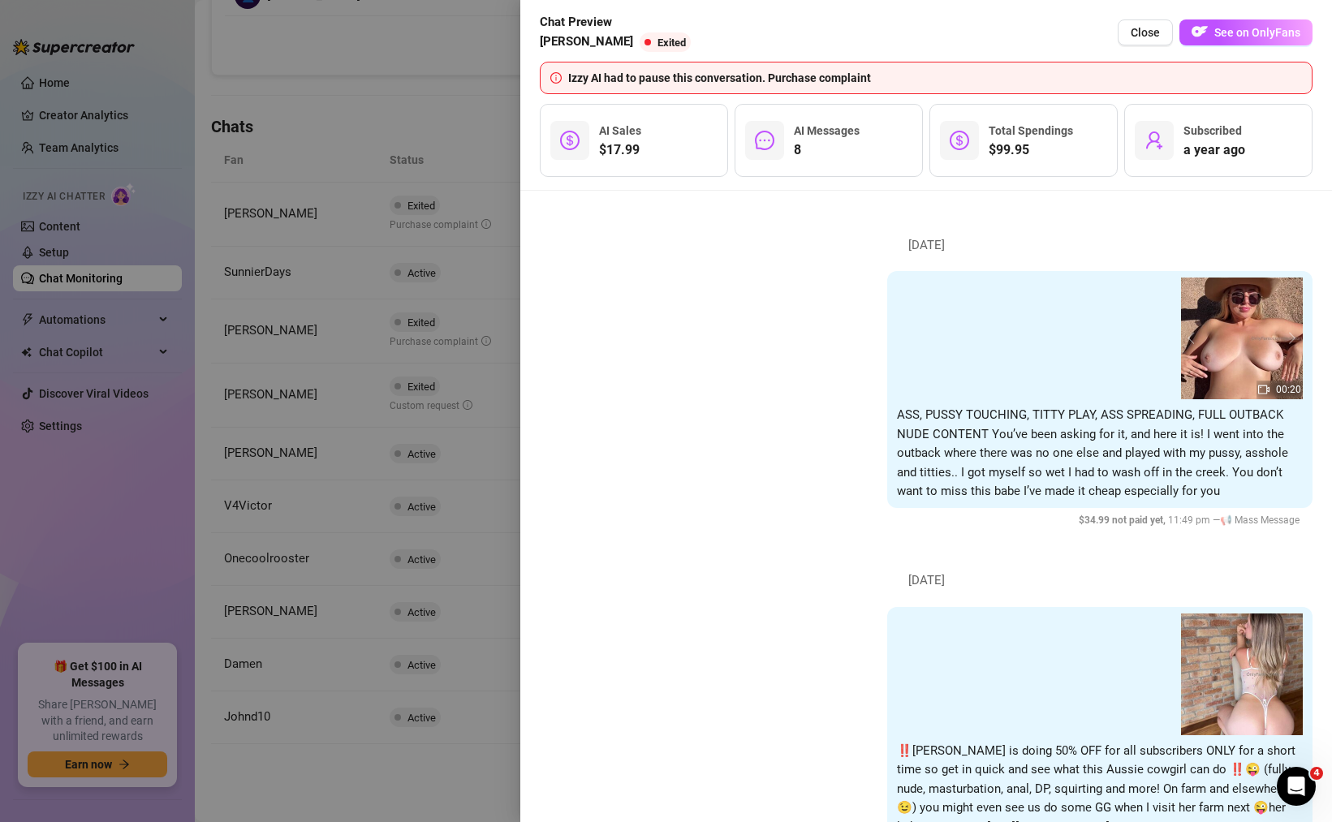
scroll to position [0, 0]
click at [473, 467] on div at bounding box center [666, 411] width 1332 height 822
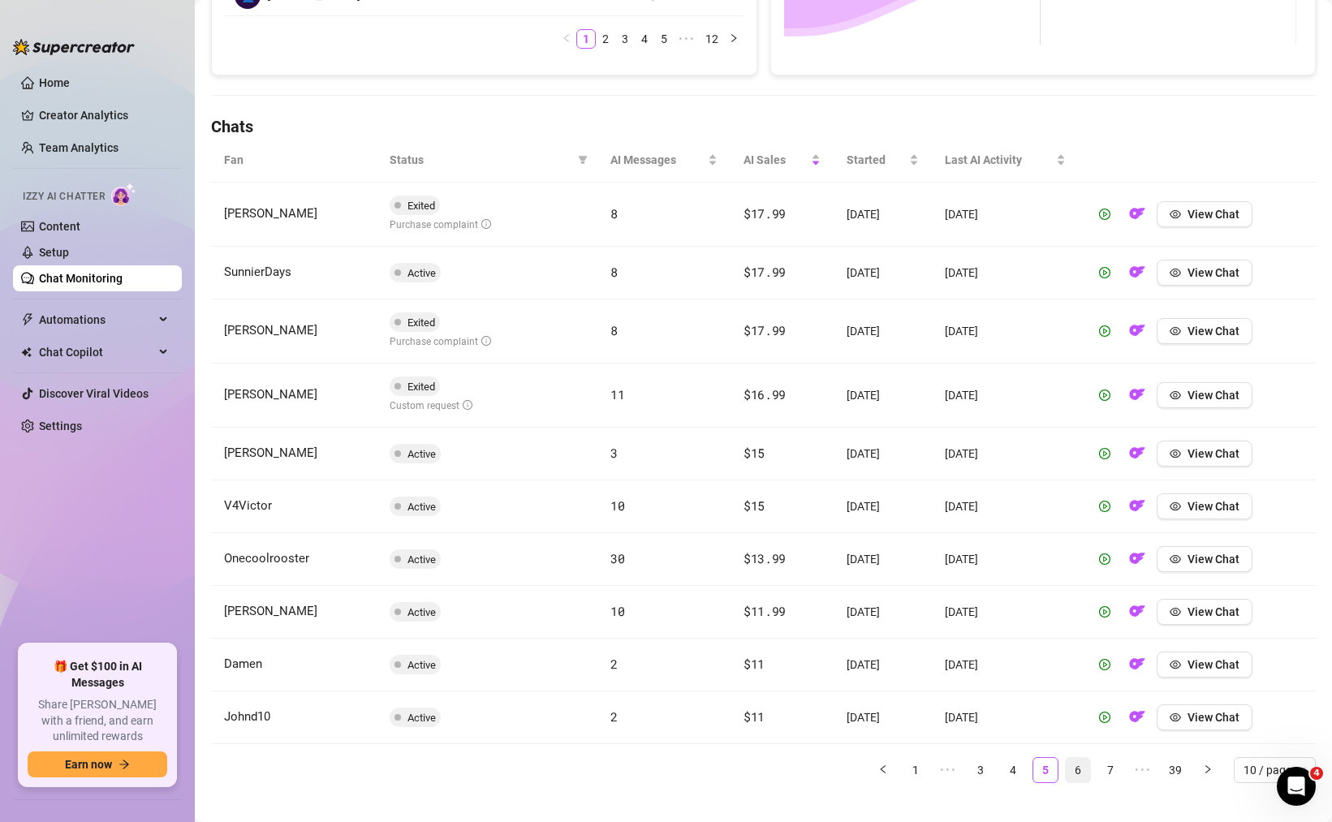
click at [1066, 770] on link "6" at bounding box center [1078, 770] width 24 height 24
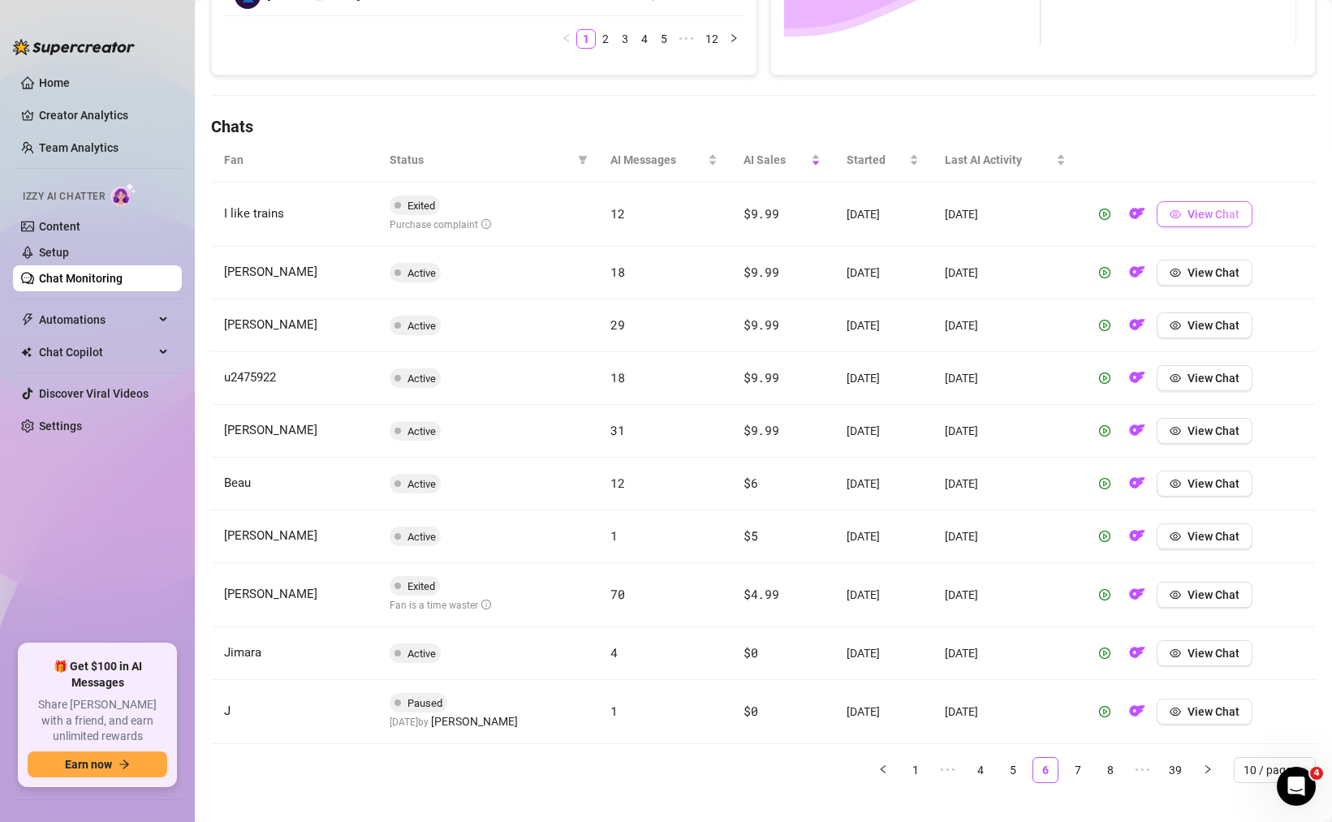
click at [1194, 218] on span "View Chat" at bounding box center [1214, 214] width 52 height 13
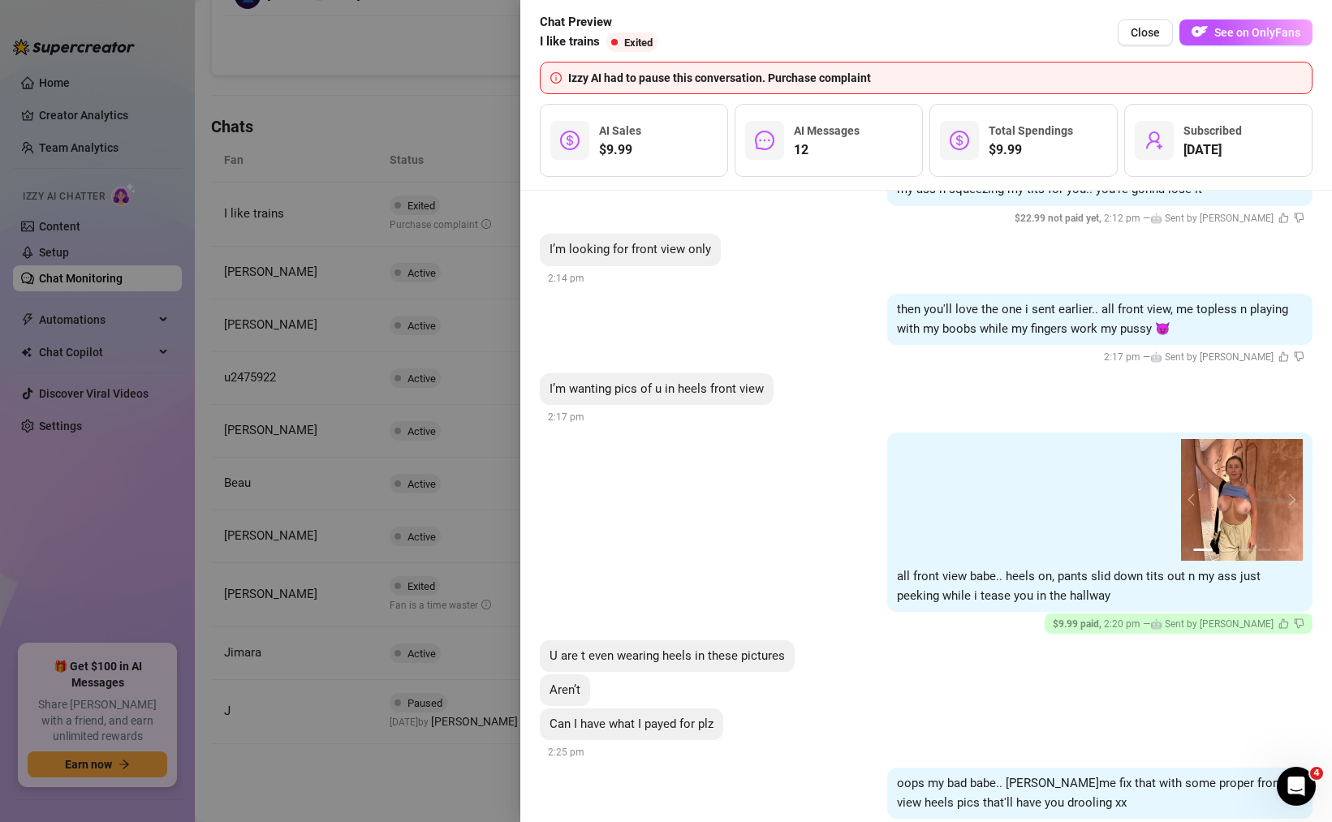
scroll to position [13460, 0]
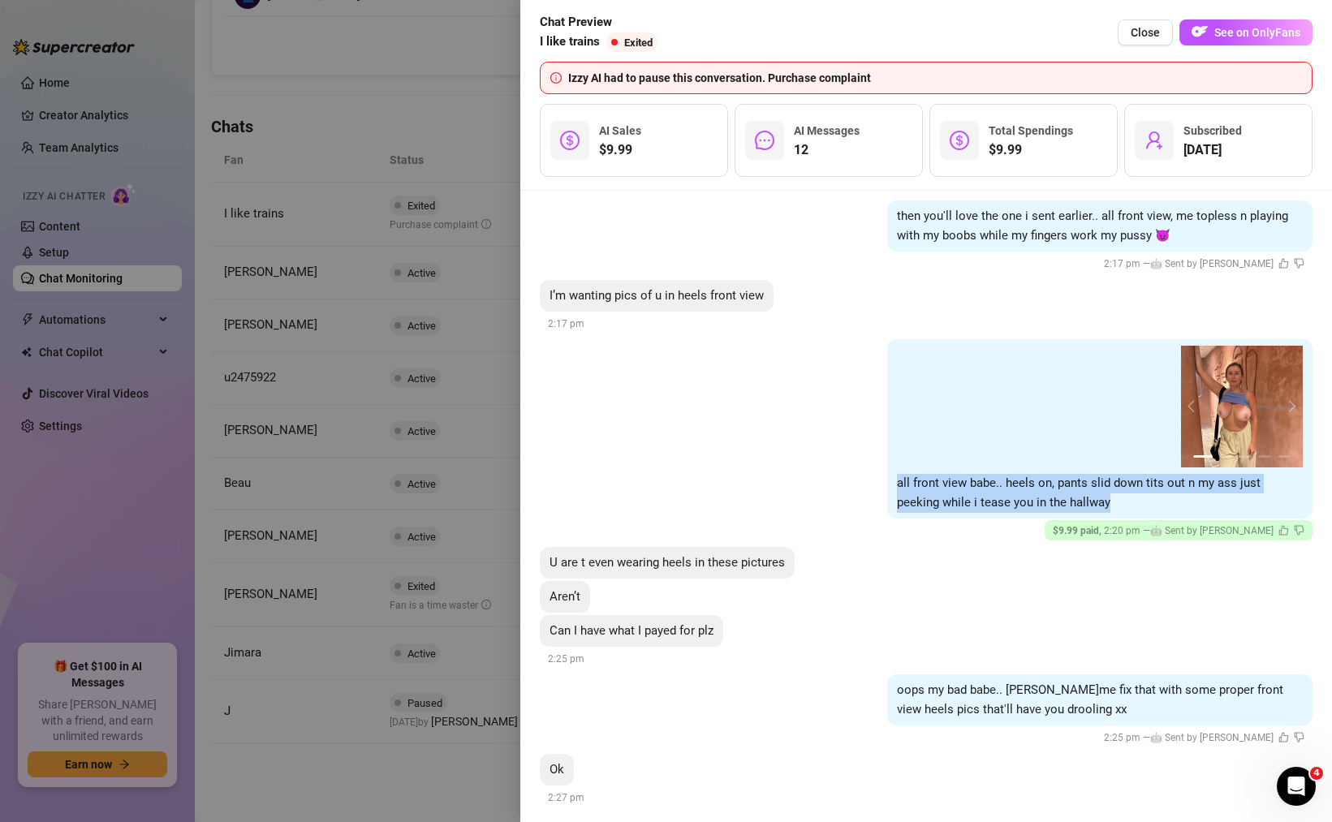
drag, startPoint x: 1063, startPoint y: 524, endPoint x: 883, endPoint y: 504, distance: 181.3
click at [887, 504] on div "1 2 3 4 5 all front view babe.. heels on, pants slid down tits out n my ass jus…" at bounding box center [1099, 428] width 425 height 179
click at [1283, 413] on button "next" at bounding box center [1289, 406] width 13 height 13
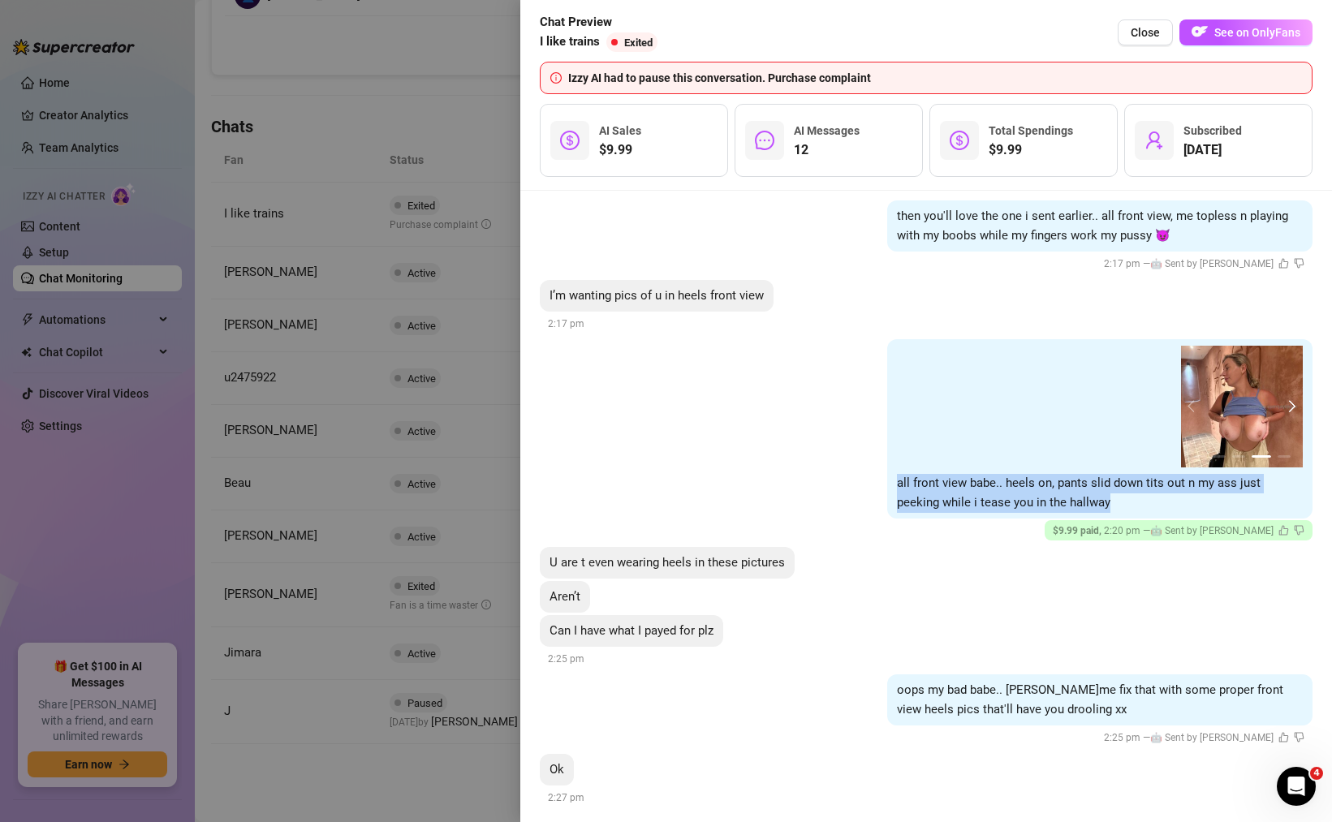
click at [1283, 413] on button "next" at bounding box center [1289, 406] width 13 height 13
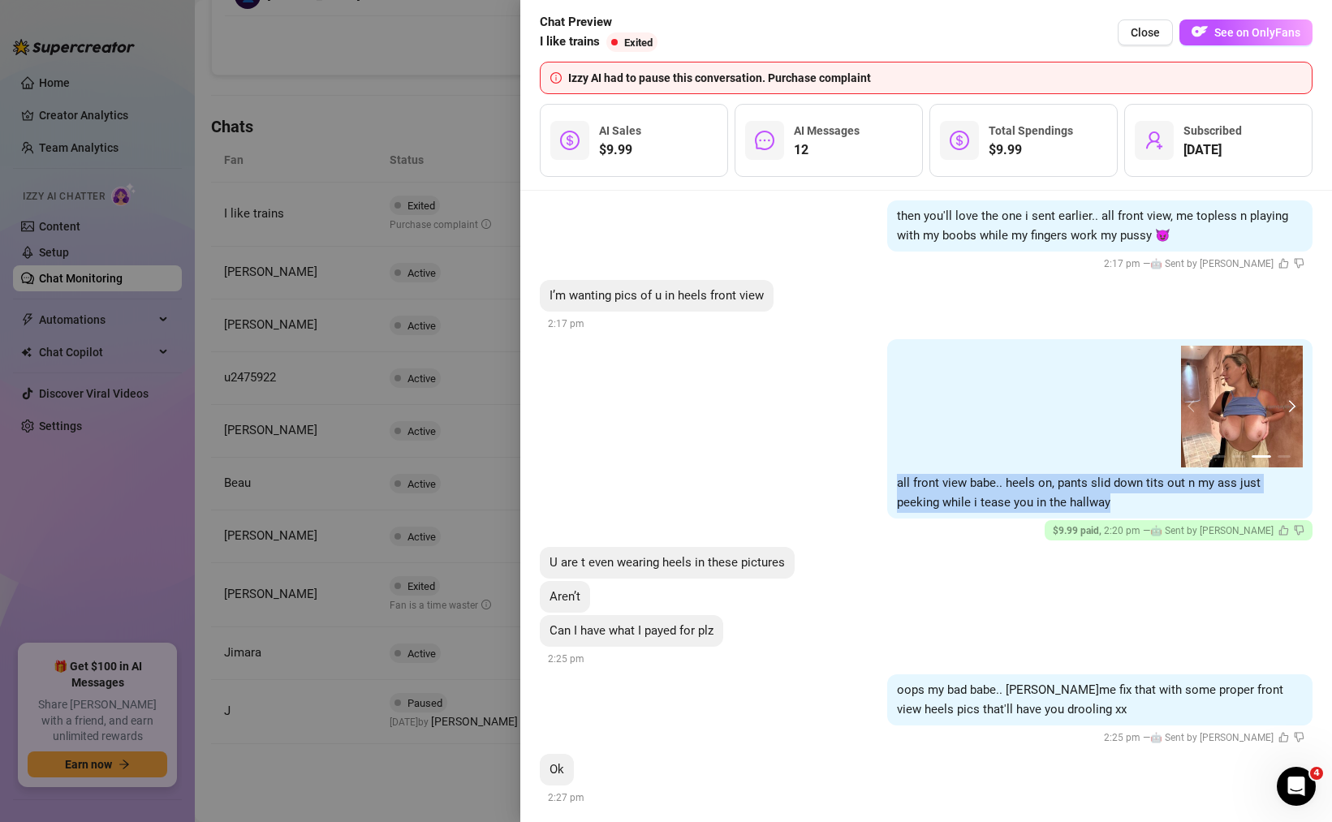
click at [1283, 413] on button "next" at bounding box center [1289, 406] width 13 height 13
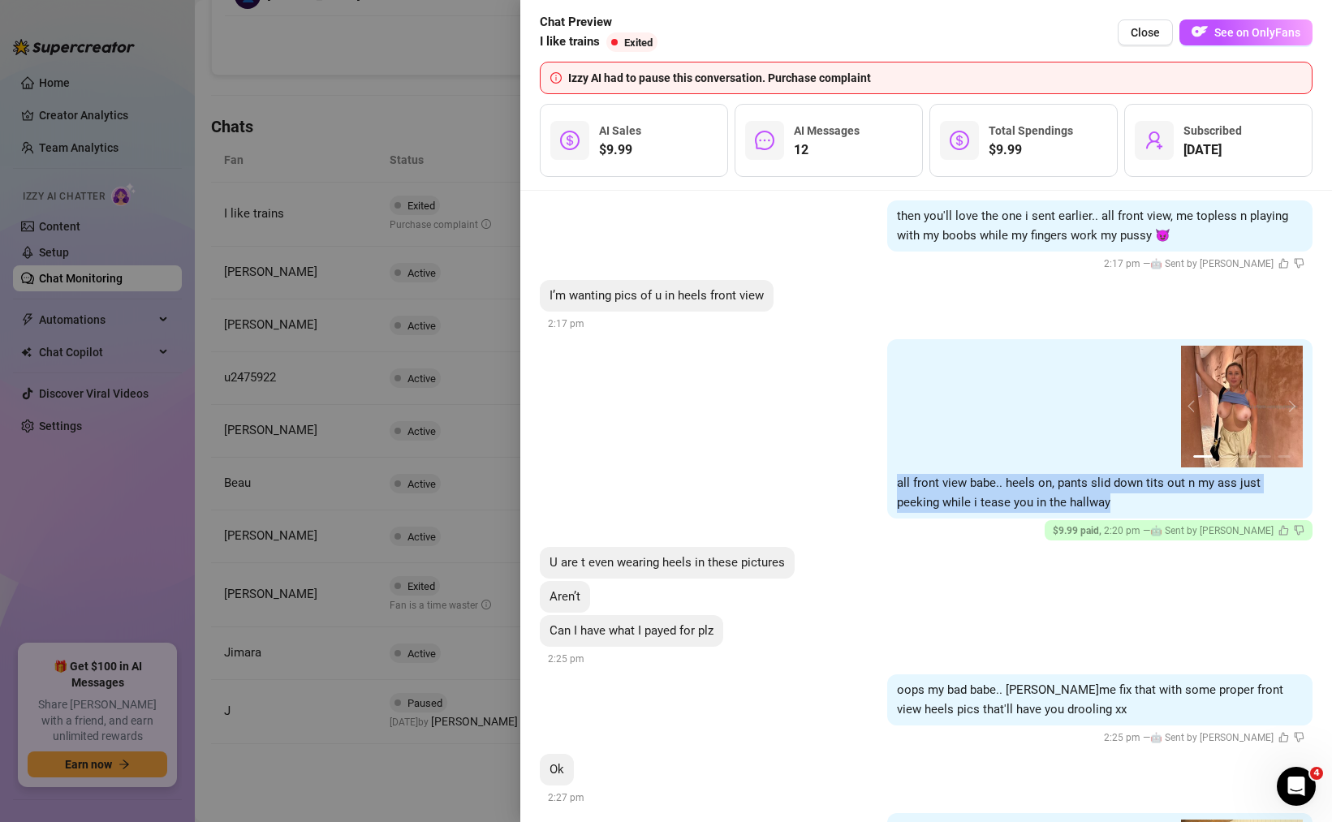
click at [1056, 516] on div "1 2 3 4 5 all front view babe.. heels on, pants slid down tits out n my ass jus…" at bounding box center [1099, 428] width 425 height 179
drag, startPoint x: 1060, startPoint y: 519, endPoint x: 883, endPoint y: 507, distance: 177.4
click at [887, 507] on div "1 2 3 4 5 all front view babe.. heels on, pants slid down tits out n my ass jus…" at bounding box center [1099, 428] width 425 height 179
copy span "all front view babe.. heels on, pants slid down tits out n my ass just peeking …"
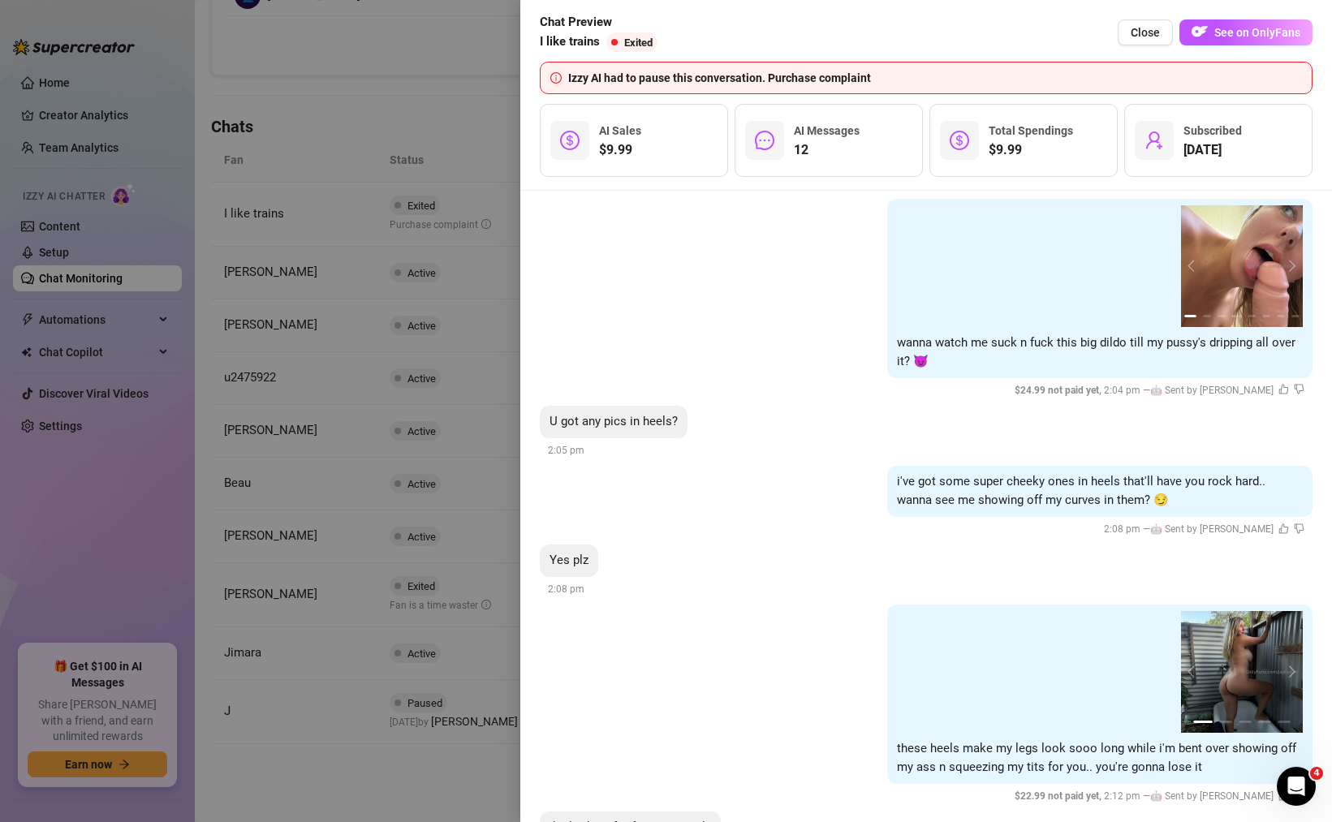
scroll to position [12765, 0]
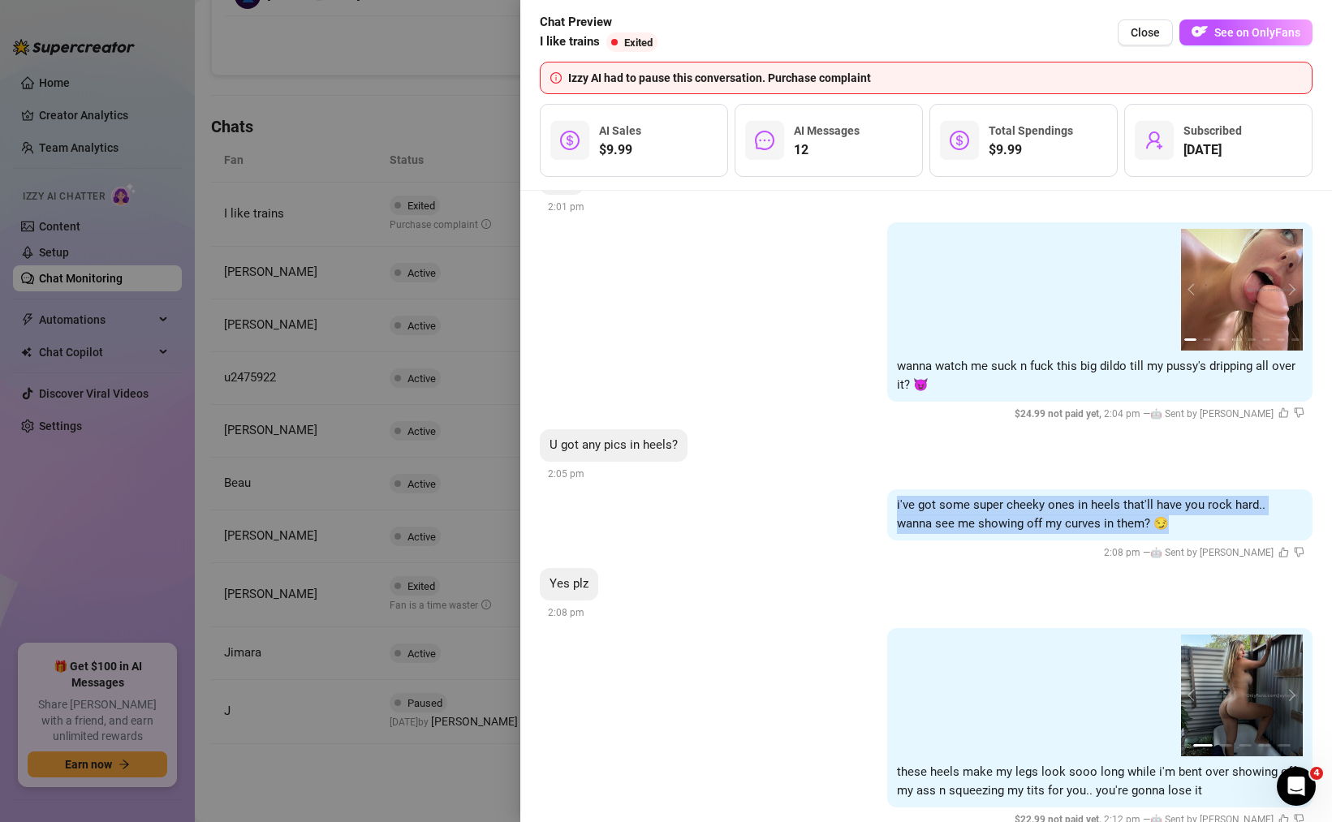
drag, startPoint x: 1159, startPoint y: 542, endPoint x: 880, endPoint y: 524, distance: 279.8
click at [887, 524] on div "i've got some super cheeky ones in heels that'll have you rock hard.. wanna see…" at bounding box center [1099, 514] width 425 height 51
copy span "i've got some super cheeky ones in heels that'll have you rock hard.. wanna see…"
click at [785, 546] on div "i've got some super cheeky ones in heels that'll have you rock hard.. wanna see…" at bounding box center [926, 525] width 773 height 73
